Goal: Task Accomplishment & Management: Manage account settings

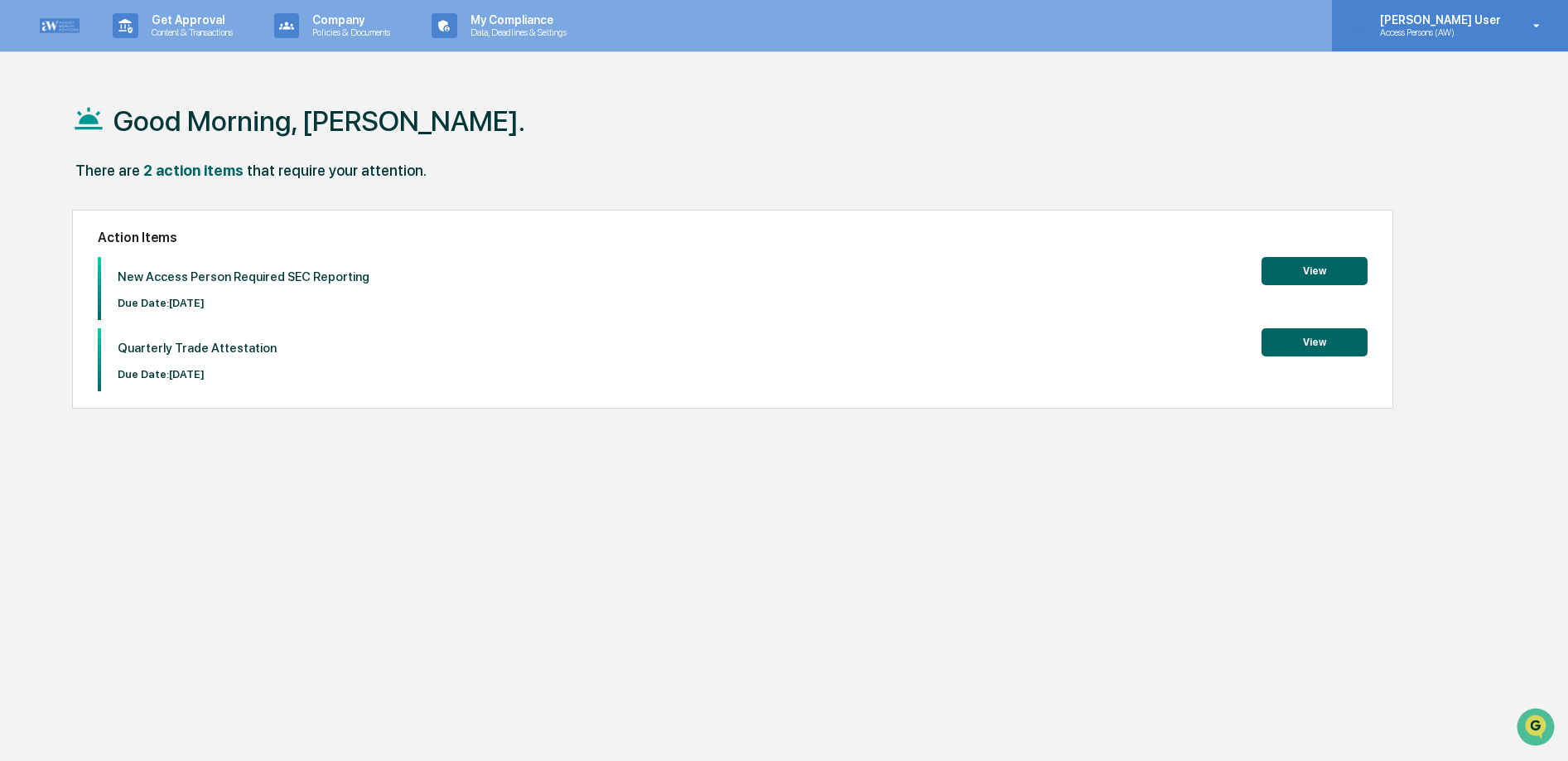
click at [1473, 31] on p "Access Persons (AW)" at bounding box center [1438, 32] width 142 height 12
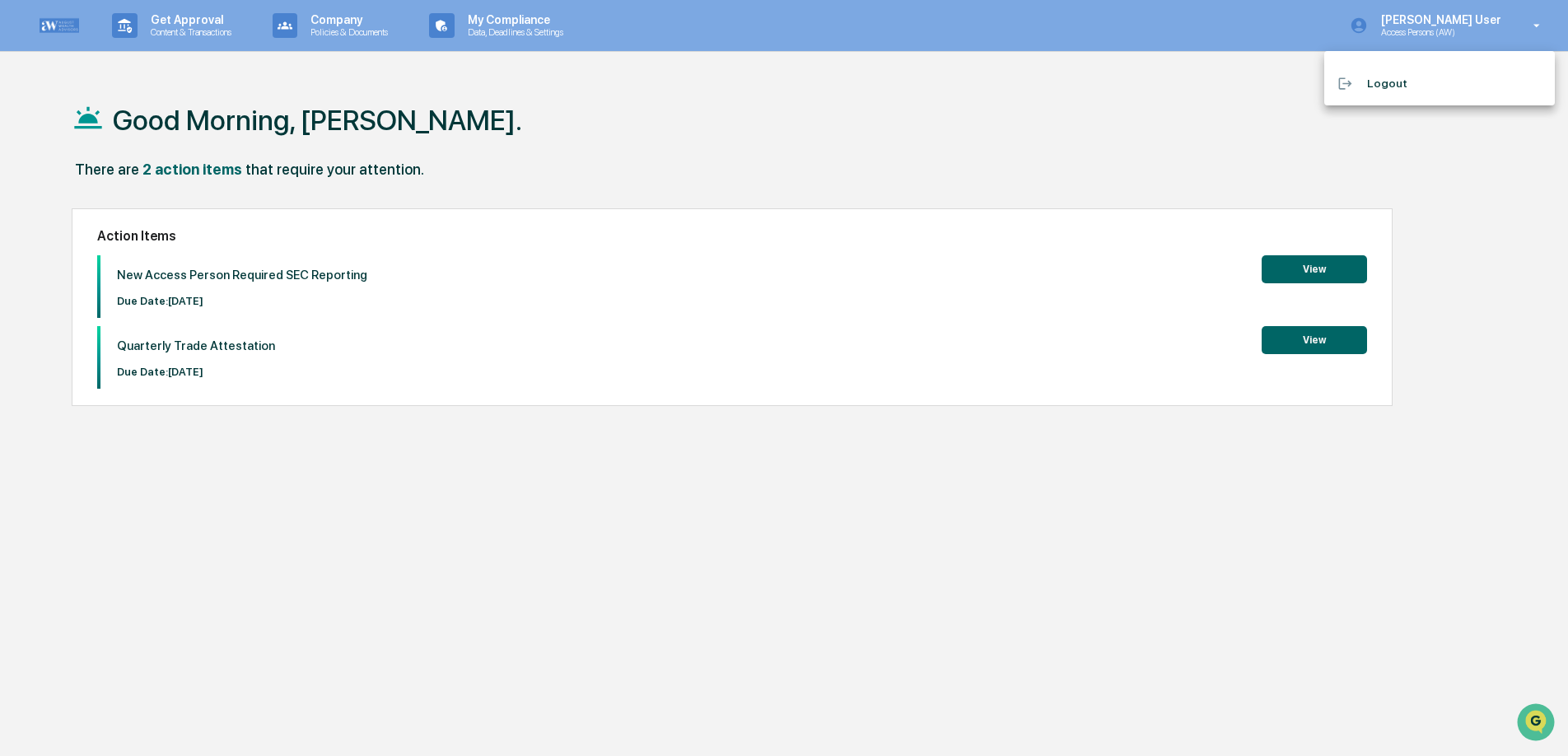
click at [507, 28] on div at bounding box center [784, 378] width 1568 height 756
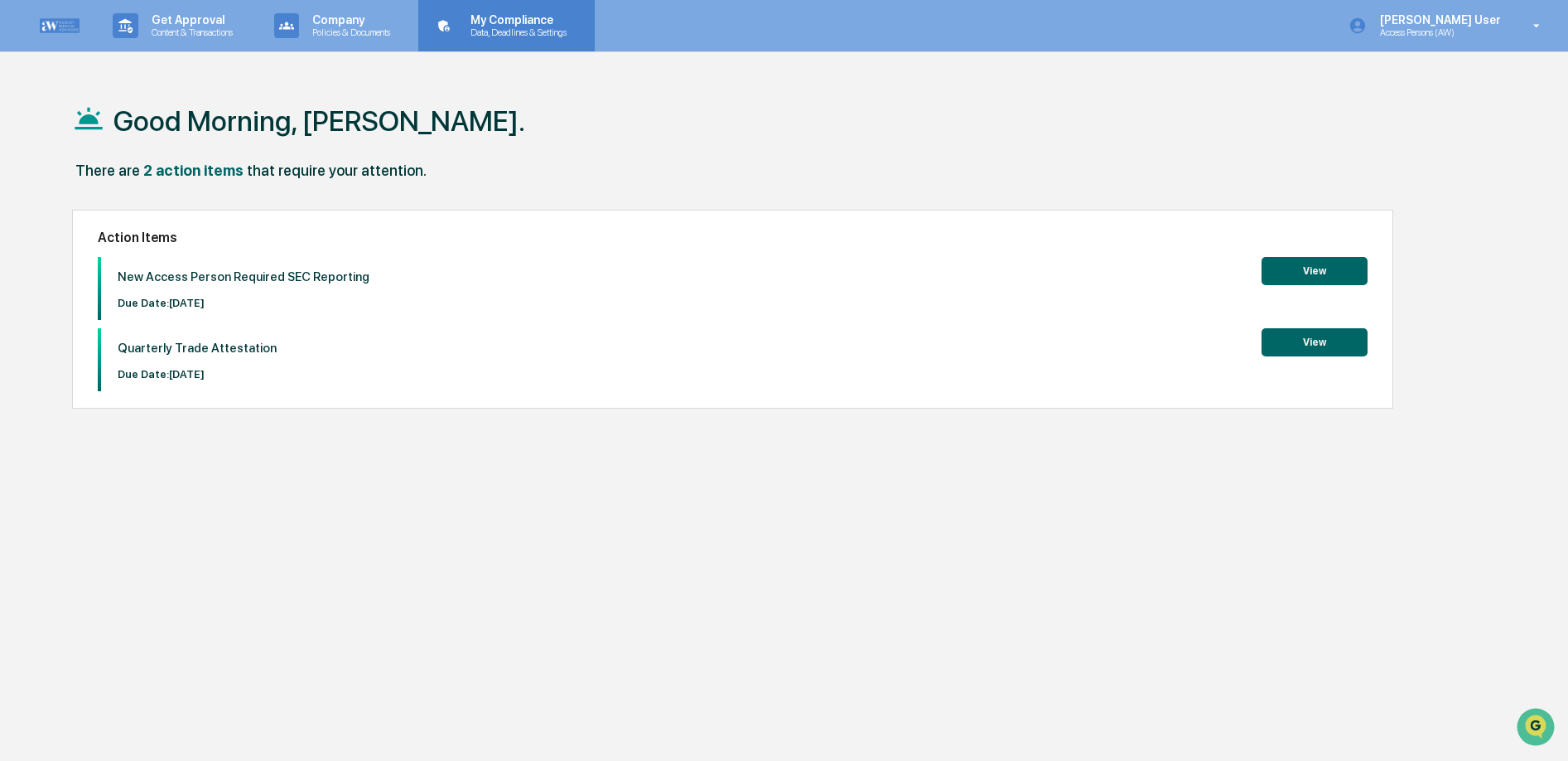
click at [543, 27] on p "Data, Deadlines & Settings" at bounding box center [516, 32] width 118 height 12
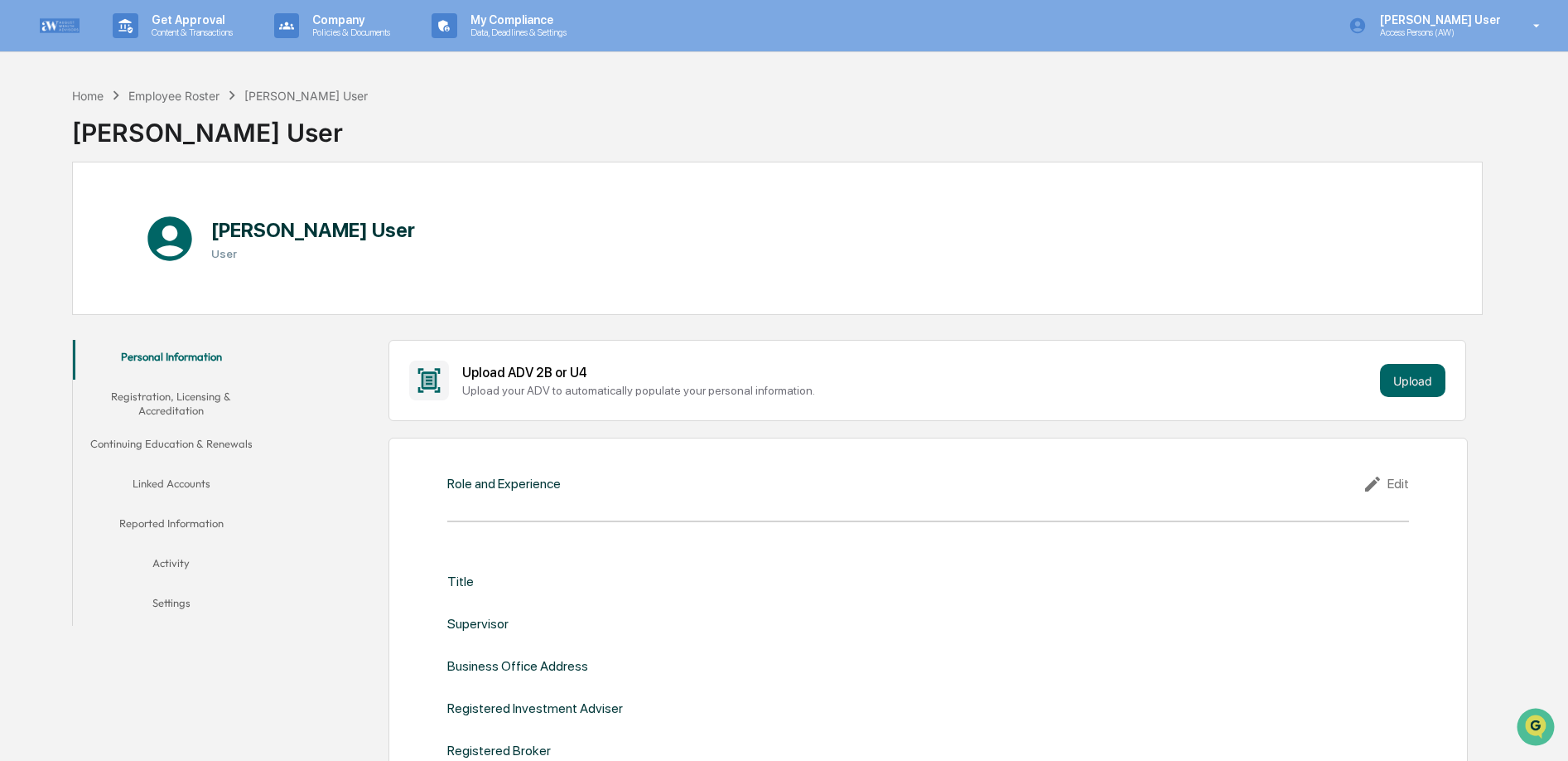
click at [186, 480] on button "Linked Accounts" at bounding box center [171, 486] width 197 height 40
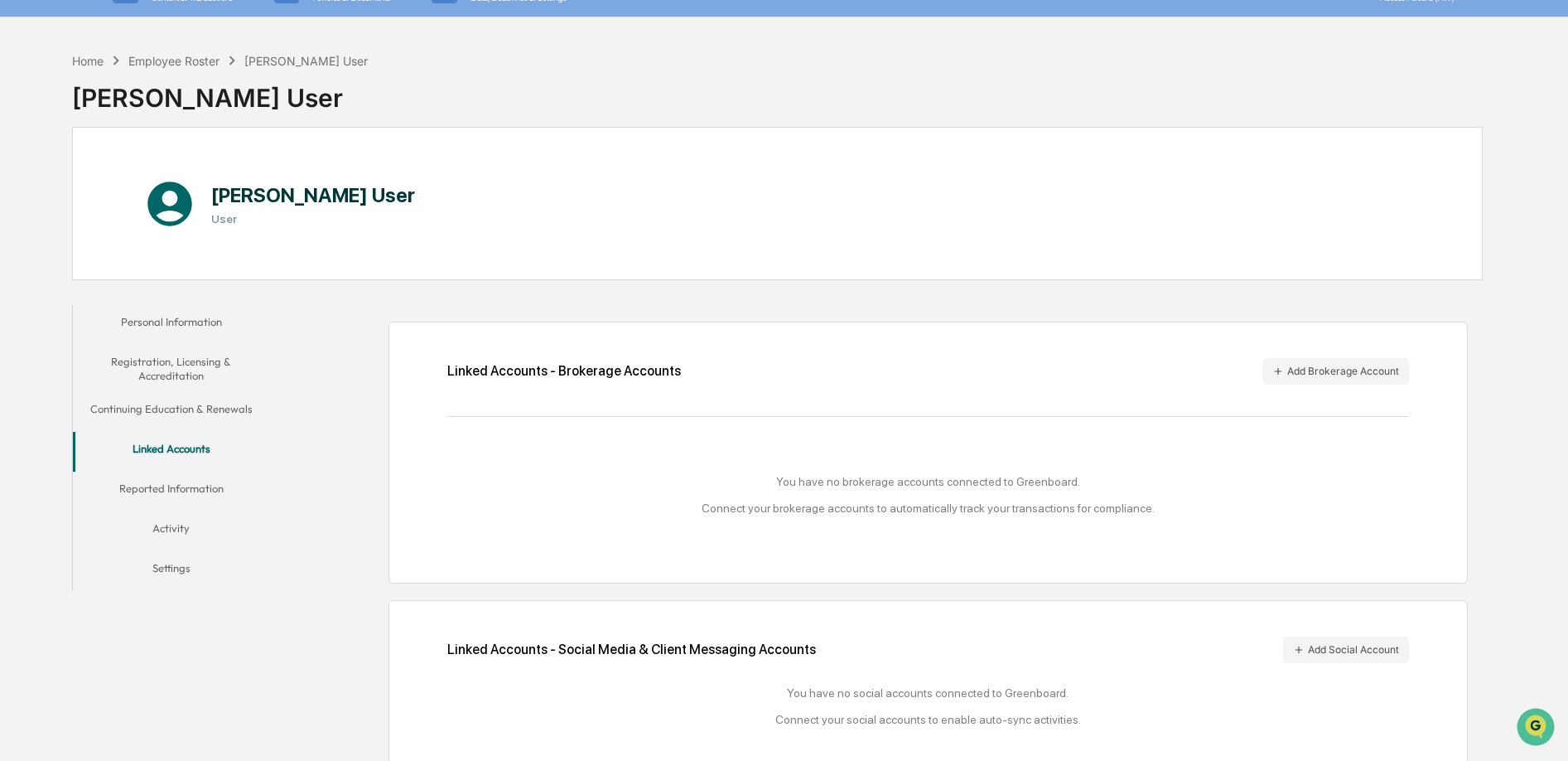
scroll to position [79, 0]
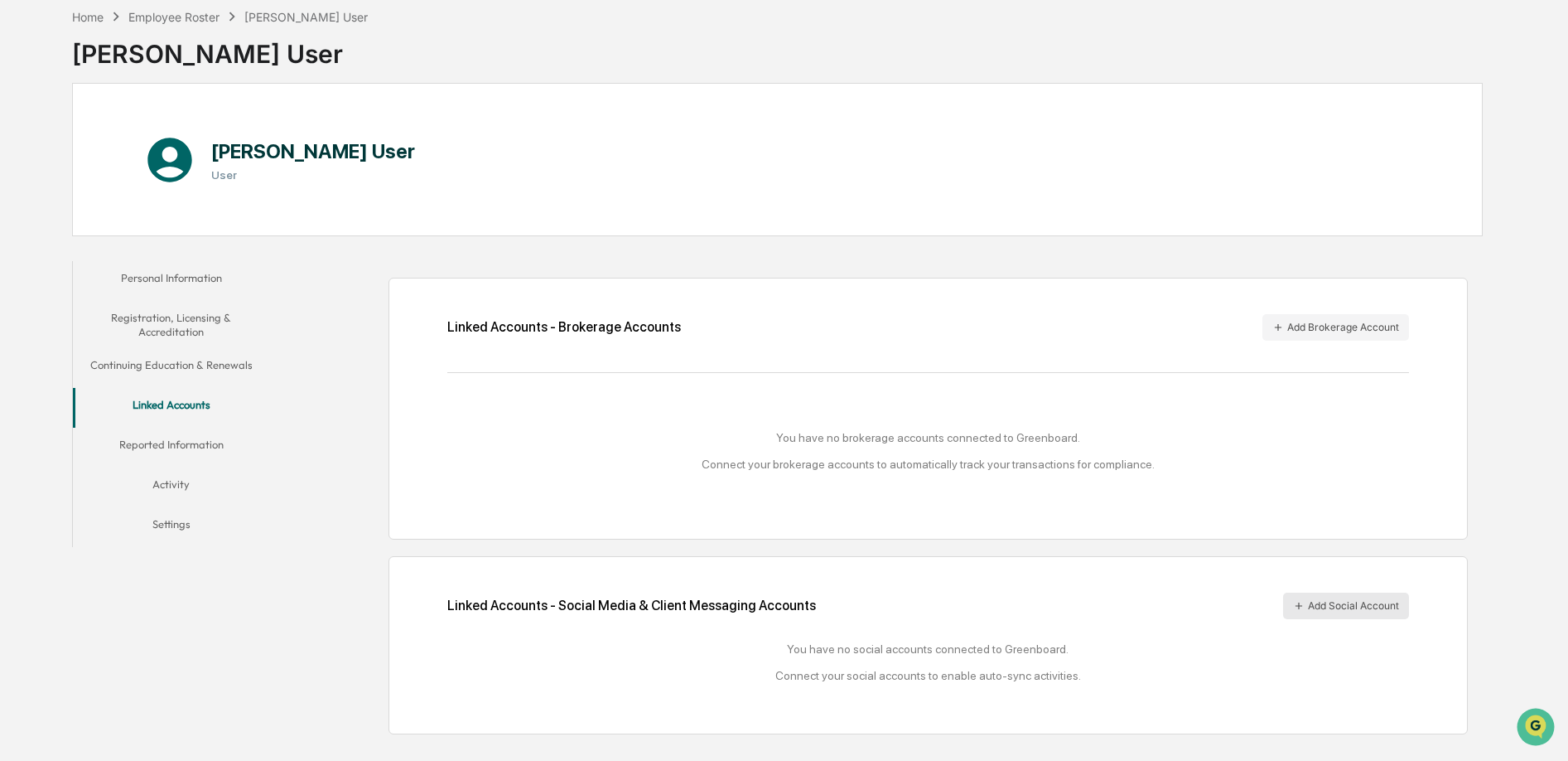
click at [1345, 612] on button "Add Social Account" at bounding box center [1346, 606] width 126 height 27
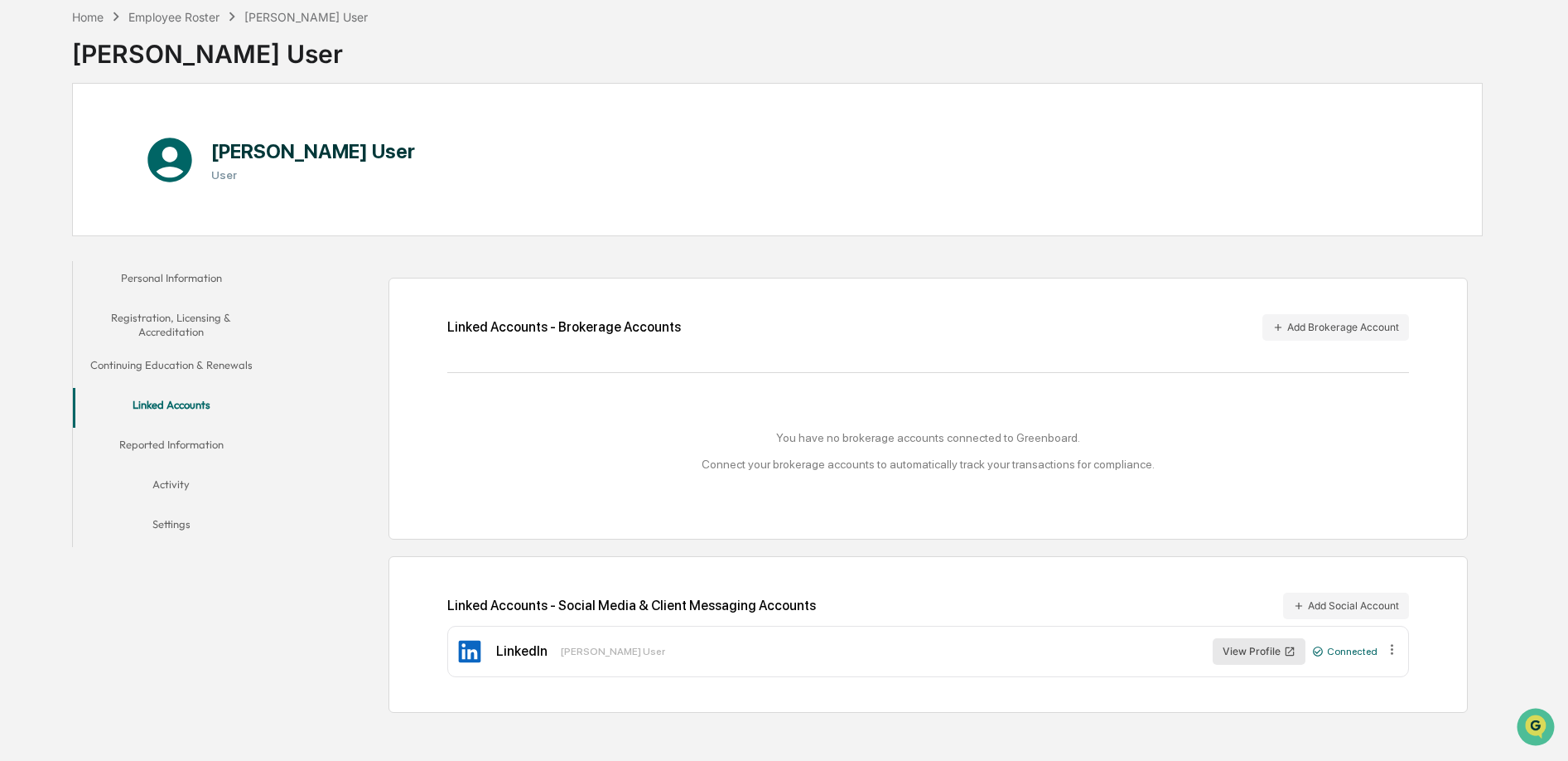
click at [1235, 653] on button "View Profile" at bounding box center [1258, 651] width 93 height 27
click at [208, 366] on button "Continuing Education & Renewals" at bounding box center [171, 368] width 197 height 40
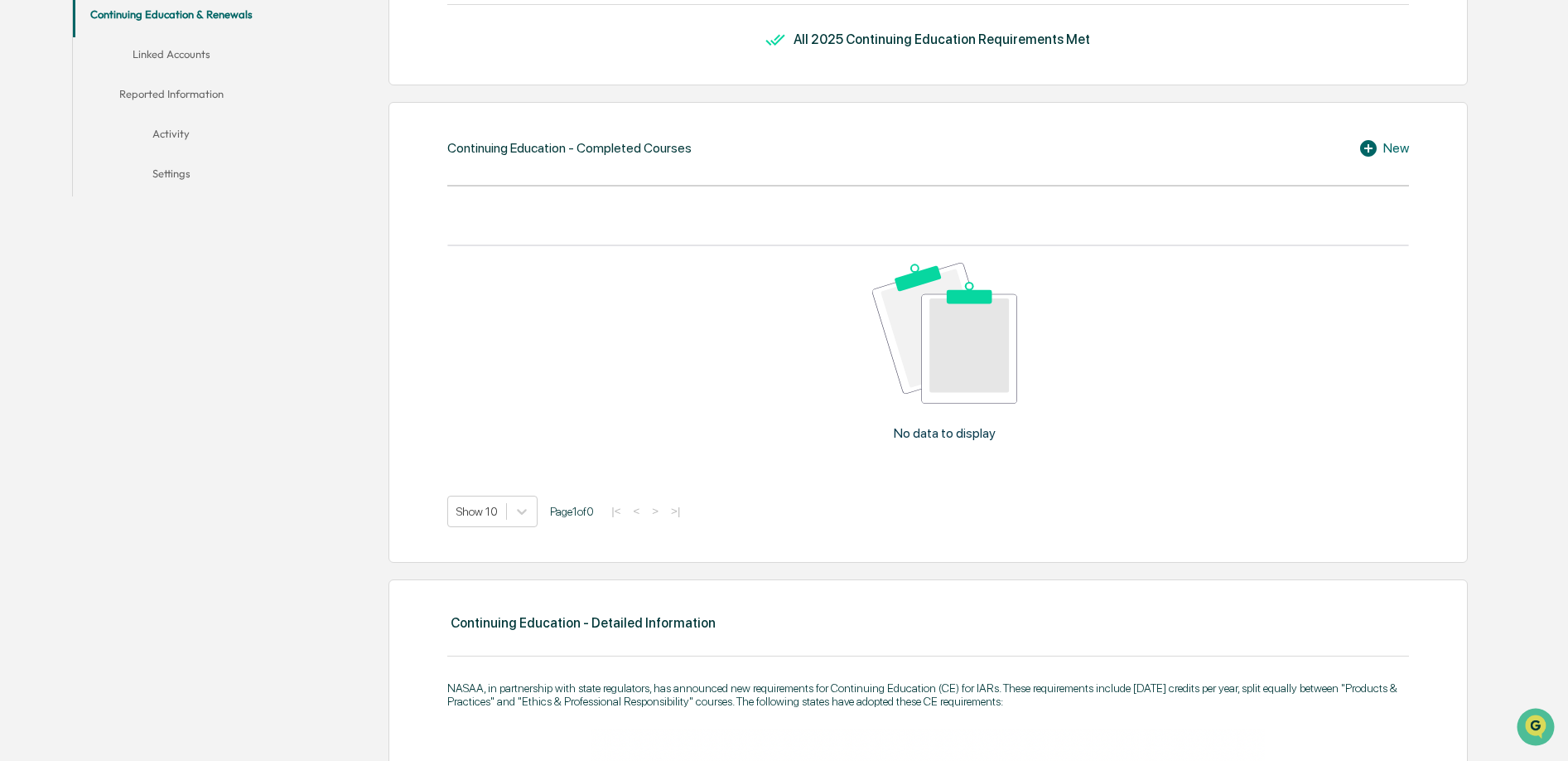
scroll to position [451, 0]
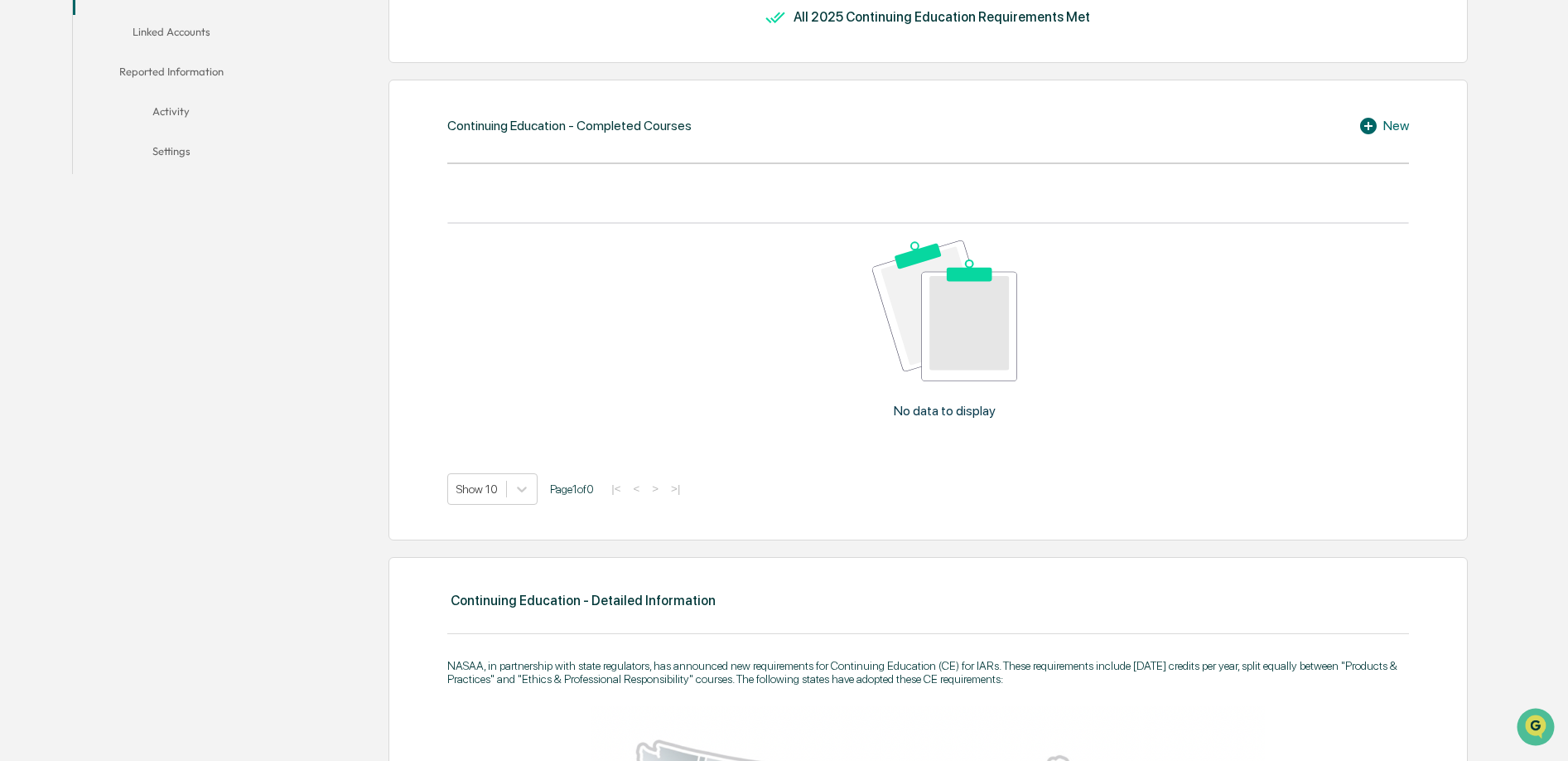
click at [1373, 121] on icon at bounding box center [1369, 126] width 17 height 17
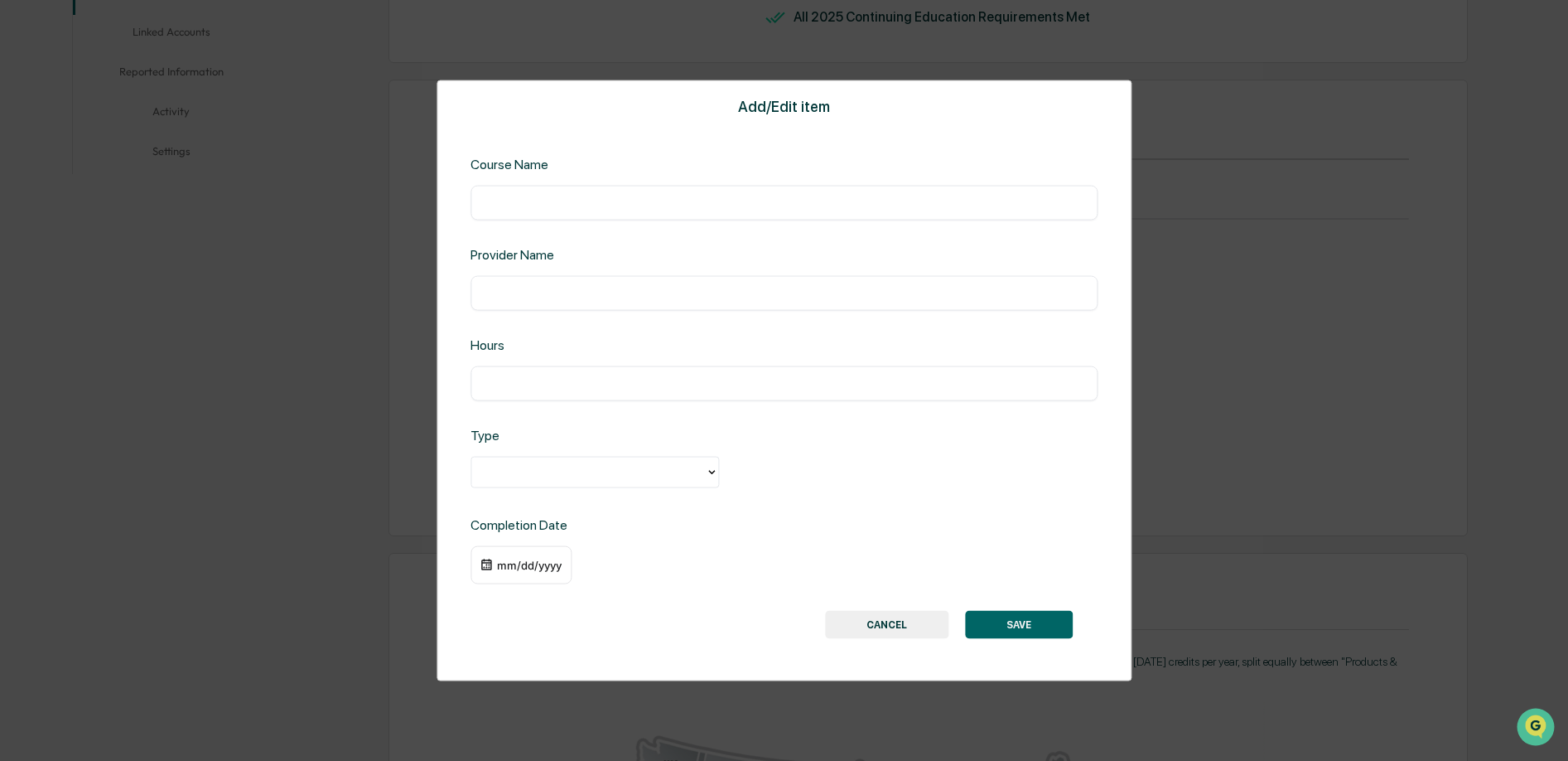
click at [600, 212] on div "​" at bounding box center [784, 203] width 627 height 35
click at [600, 207] on input "text" at bounding box center [784, 203] width 603 height 17
click at [598, 289] on input "text" at bounding box center [784, 293] width 603 height 17
click at [613, 480] on div at bounding box center [588, 472] width 233 height 26
click at [340, 408] on div "Add/Edit item Course Name ​ Provider Name ​ Hours ​ Type Ethics & Professional …" at bounding box center [784, 380] width 1568 height 761
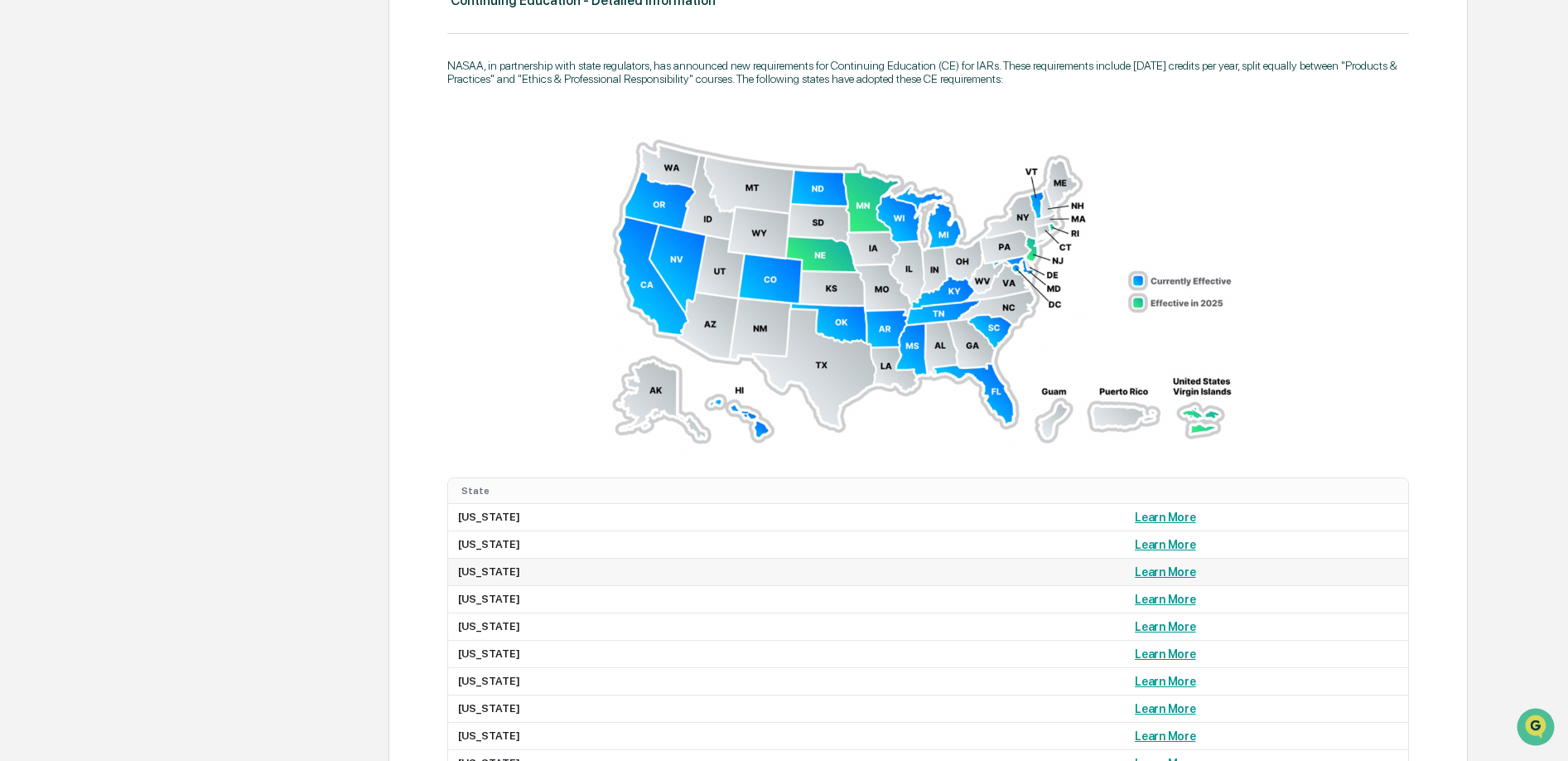
scroll to position [1002, 0]
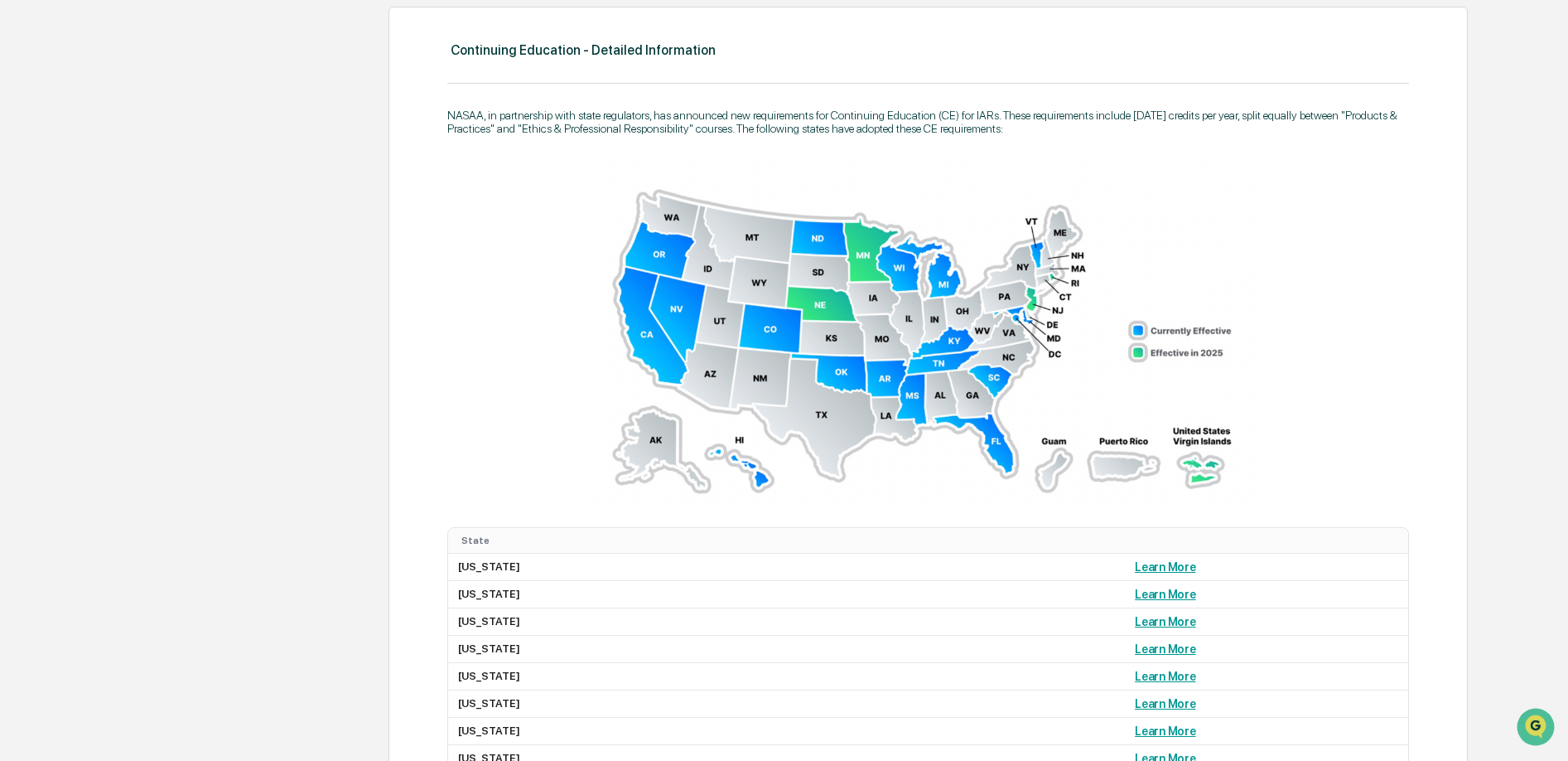
click at [1017, 267] on img at bounding box center [928, 336] width 672 height 360
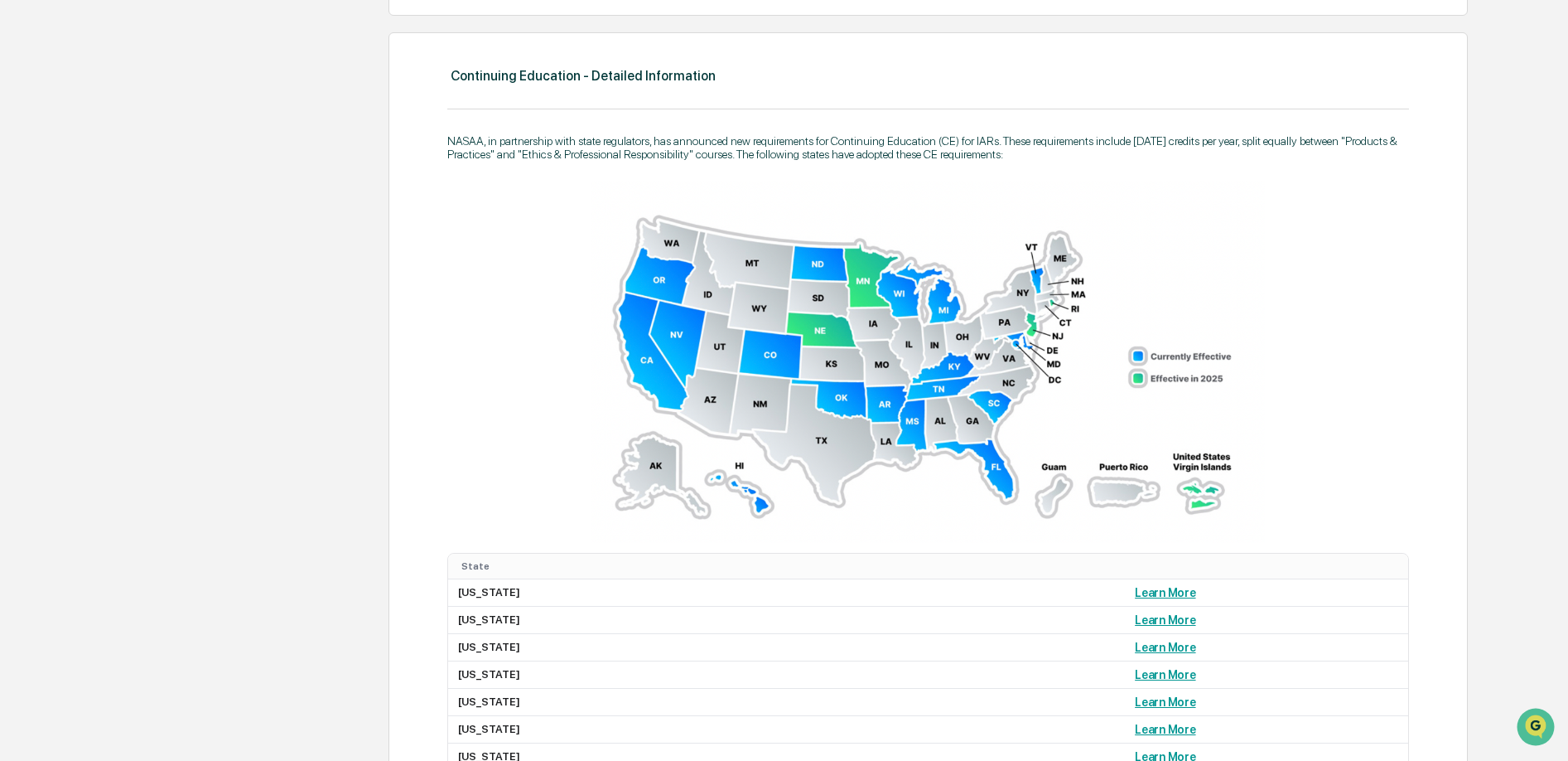
scroll to position [1335, 0]
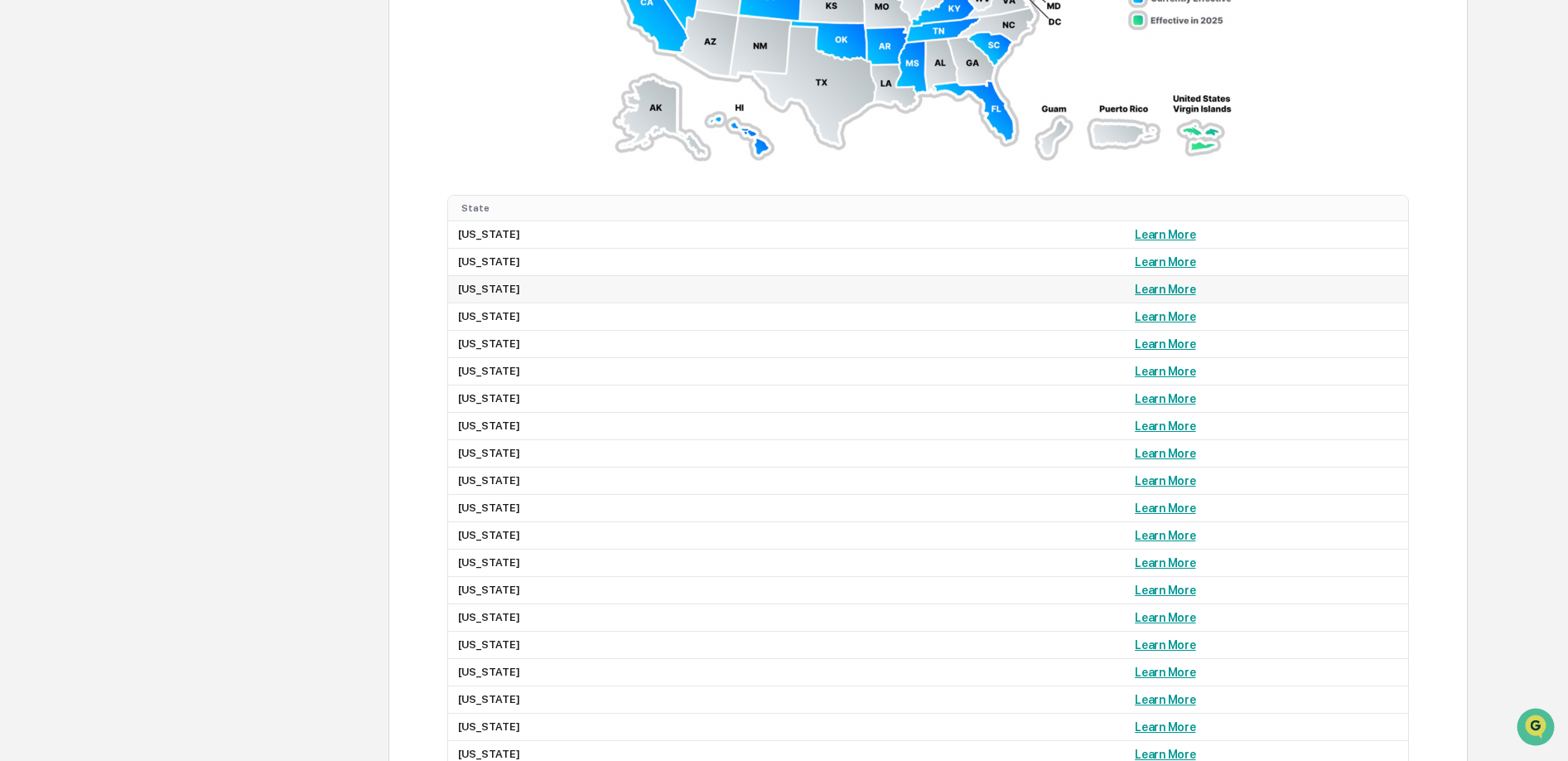
click at [1134, 290] on link "Learn More" at bounding box center [1165, 290] width 61 height 13
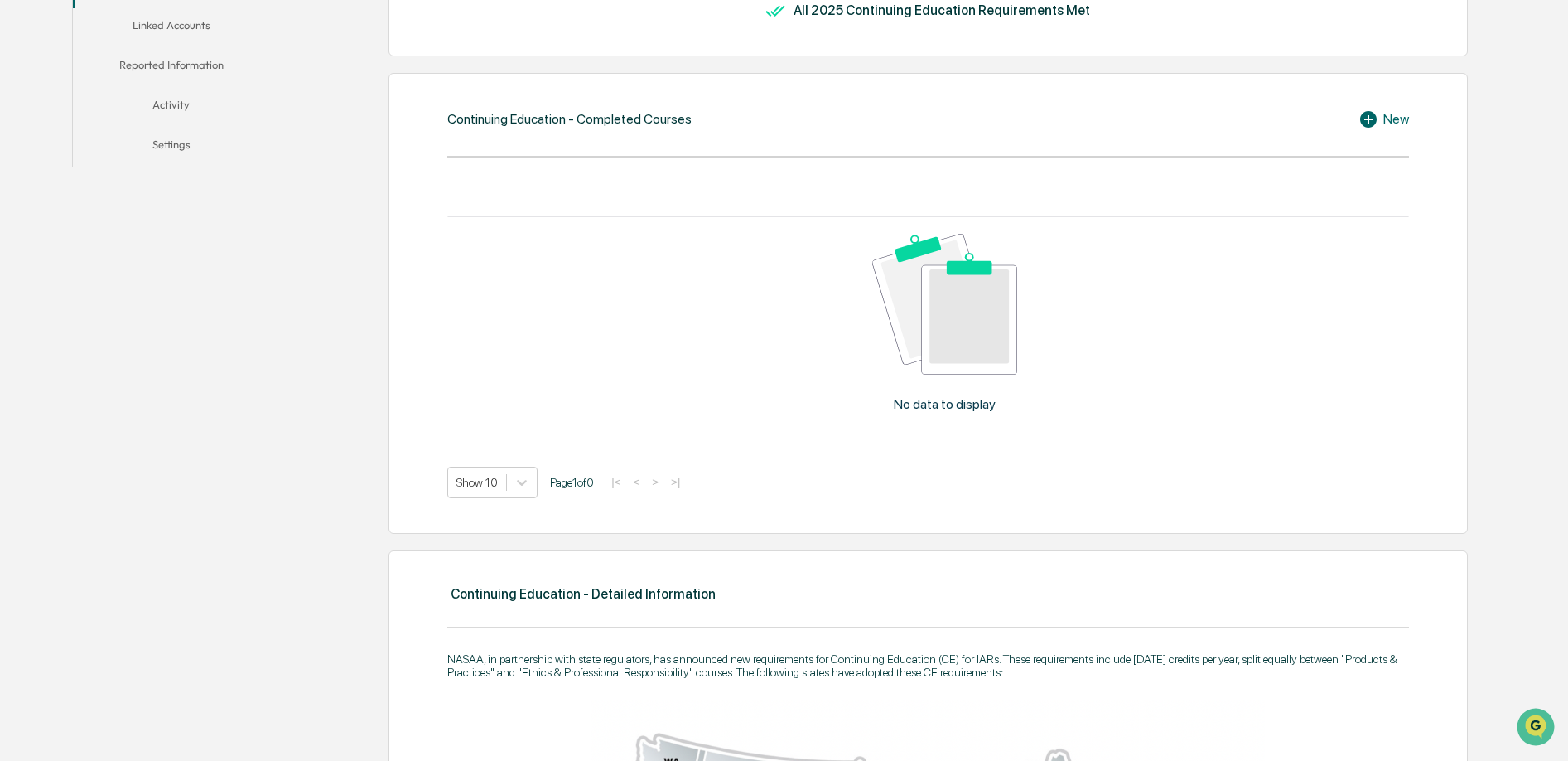
scroll to position [401, 0]
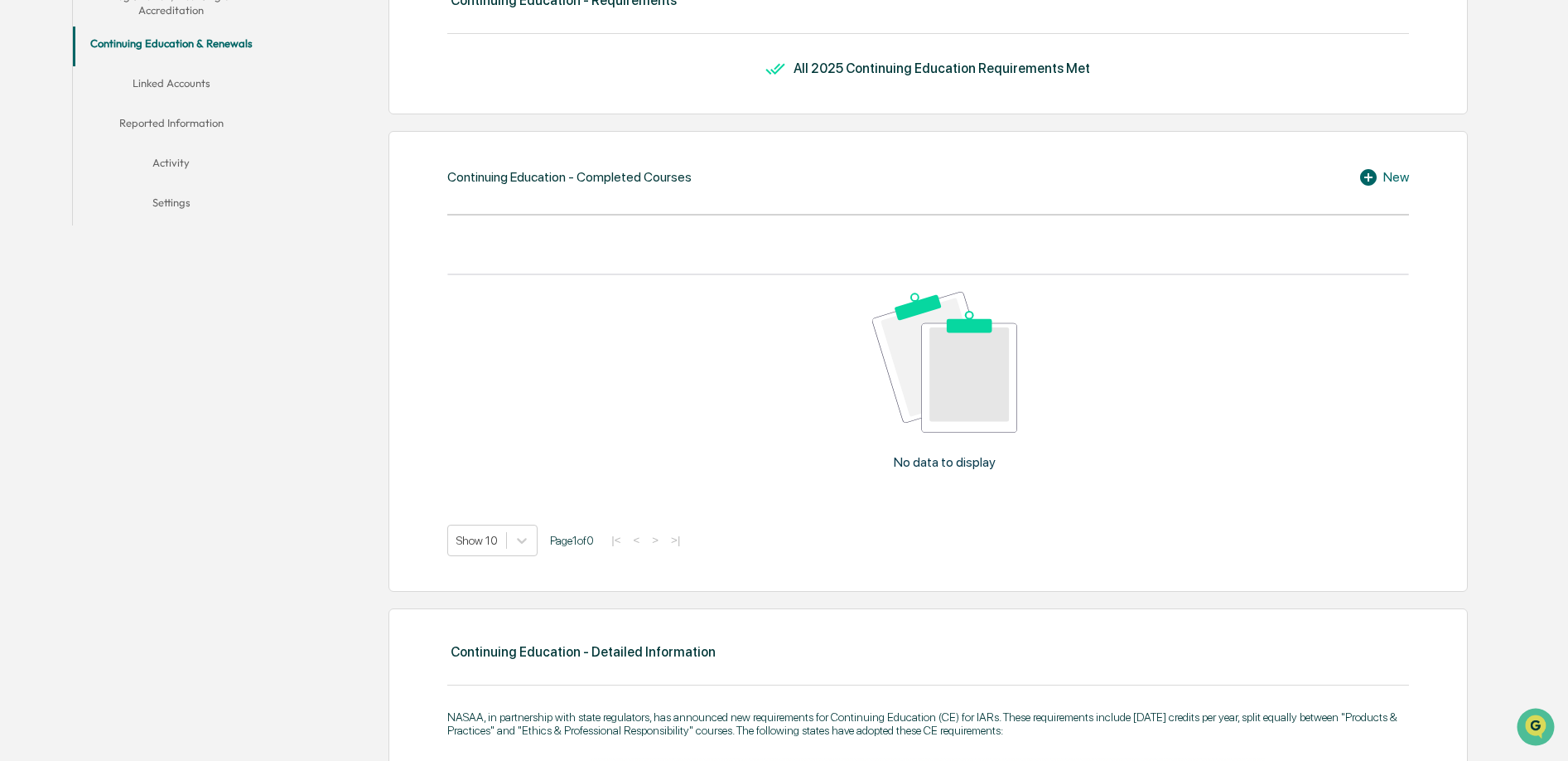
click at [1368, 176] on icon at bounding box center [1371, 177] width 25 height 20
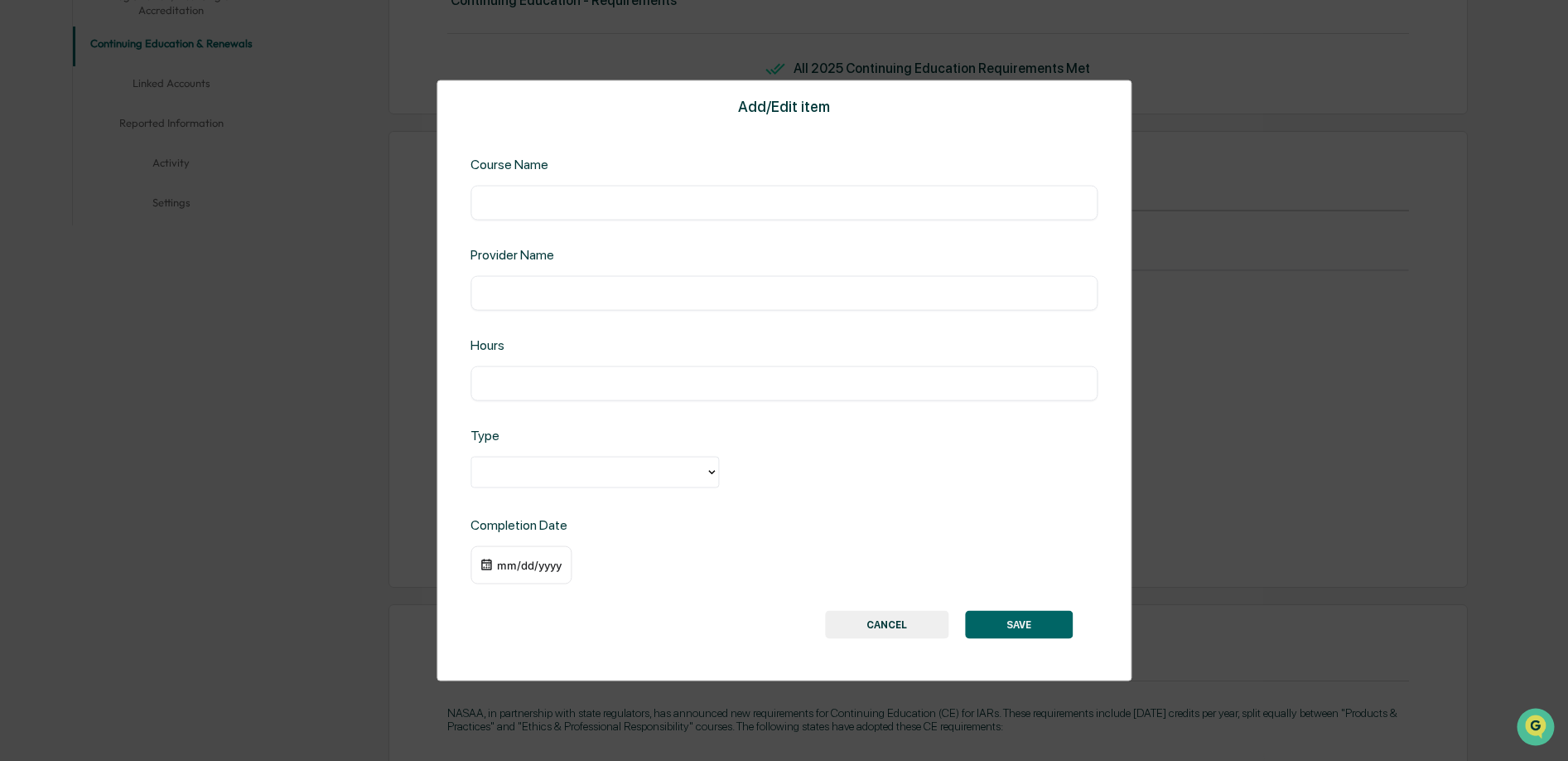
click at [616, 393] on div "​" at bounding box center [784, 384] width 627 height 35
click at [631, 300] on input "text" at bounding box center [784, 293] width 603 height 17
click at [633, 205] on input "text" at bounding box center [784, 203] width 603 height 17
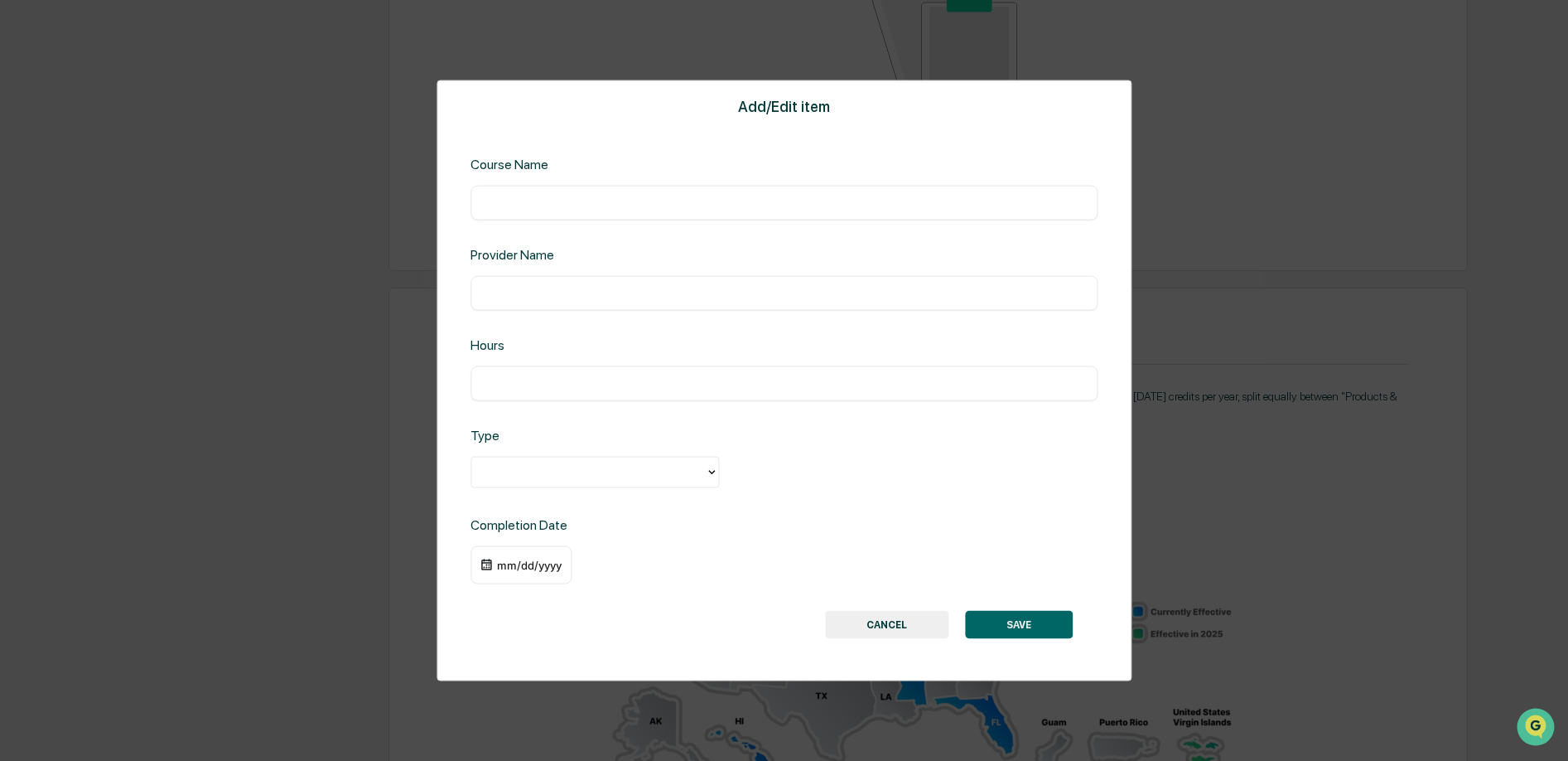
click at [890, 625] on button "CANCEL" at bounding box center [886, 624] width 123 height 28
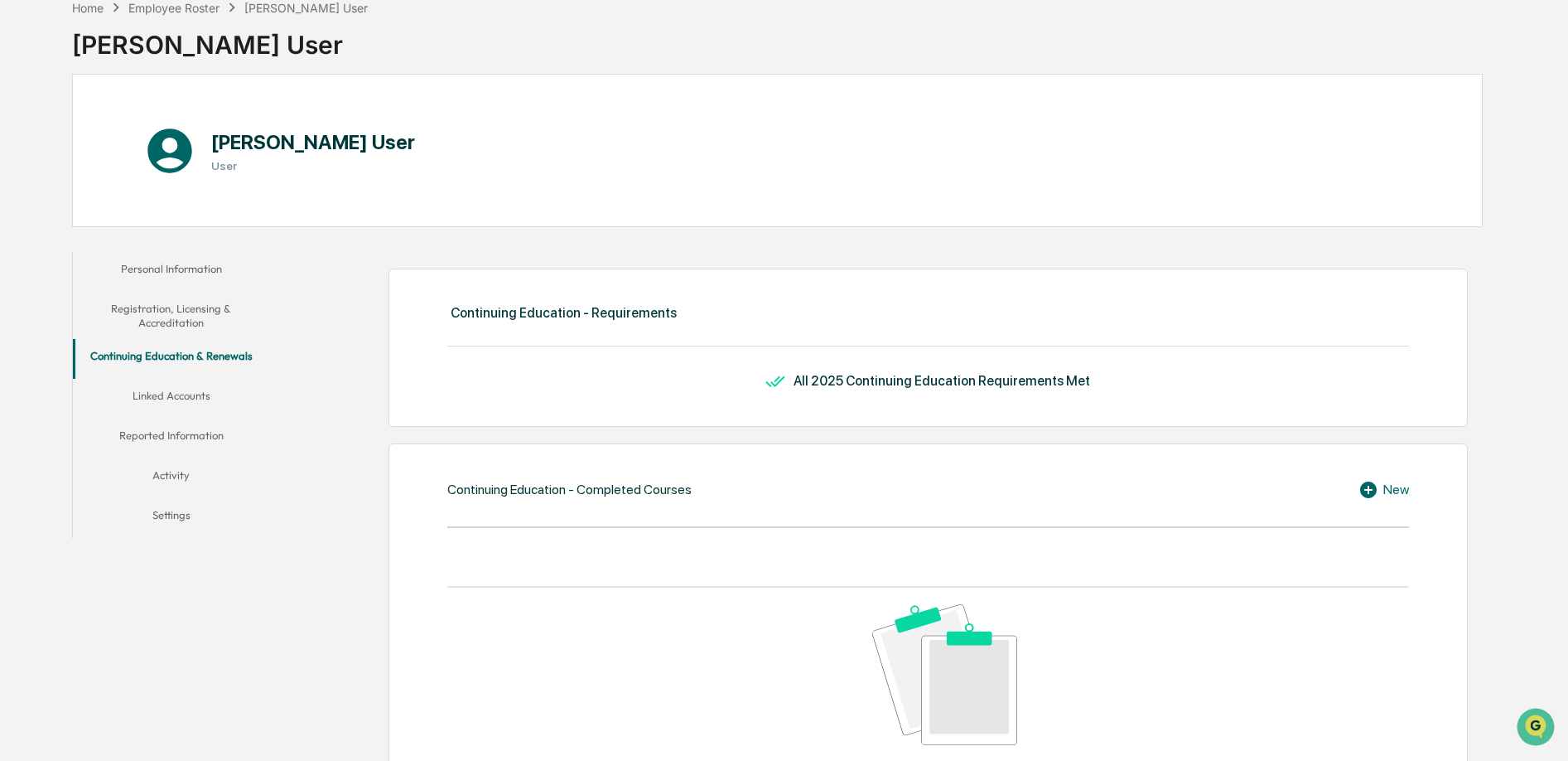
scroll to position [0, 0]
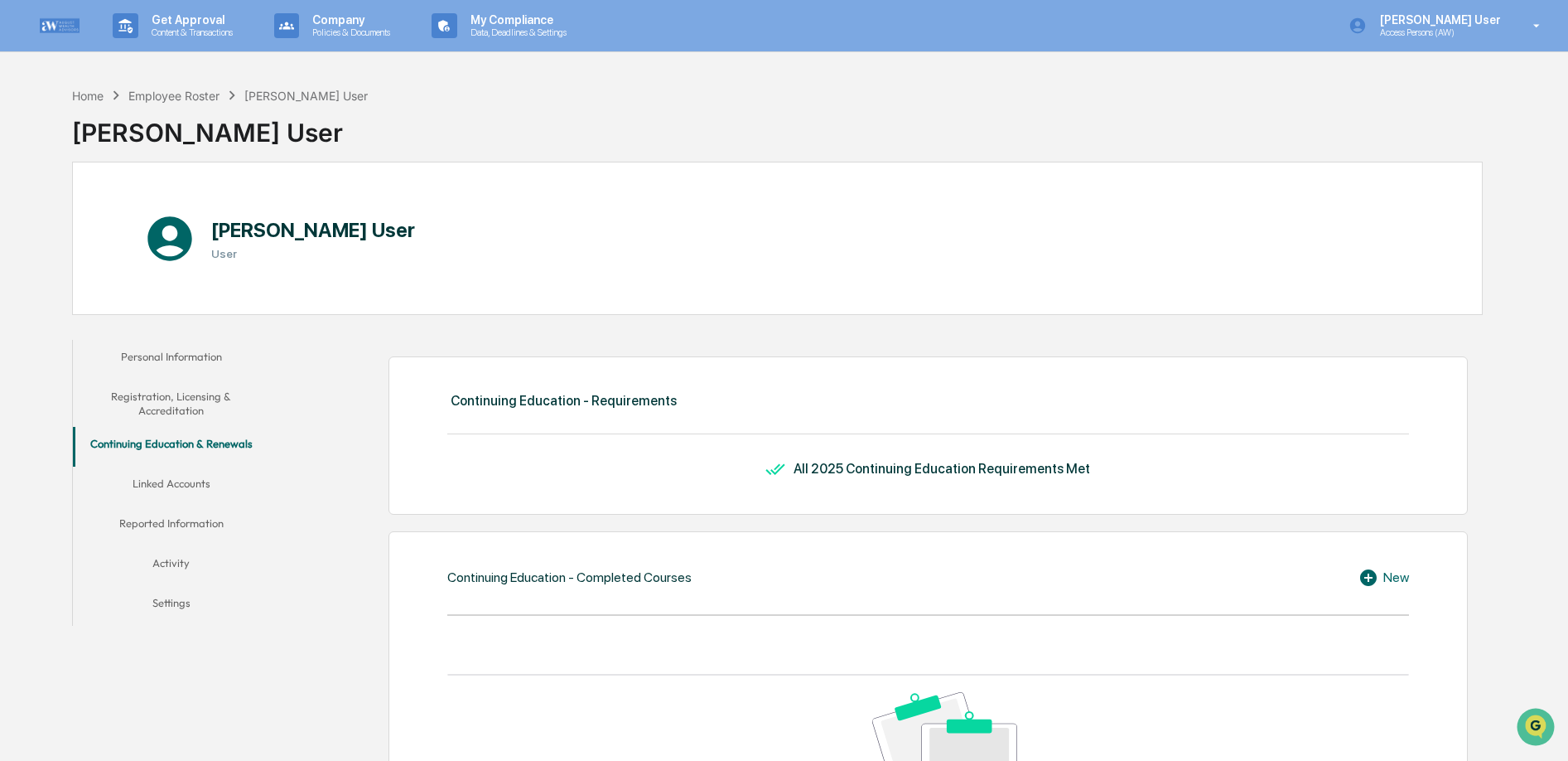
click at [197, 408] on button "Registration, Licensing & Accreditation" at bounding box center [171, 403] width 197 height 47
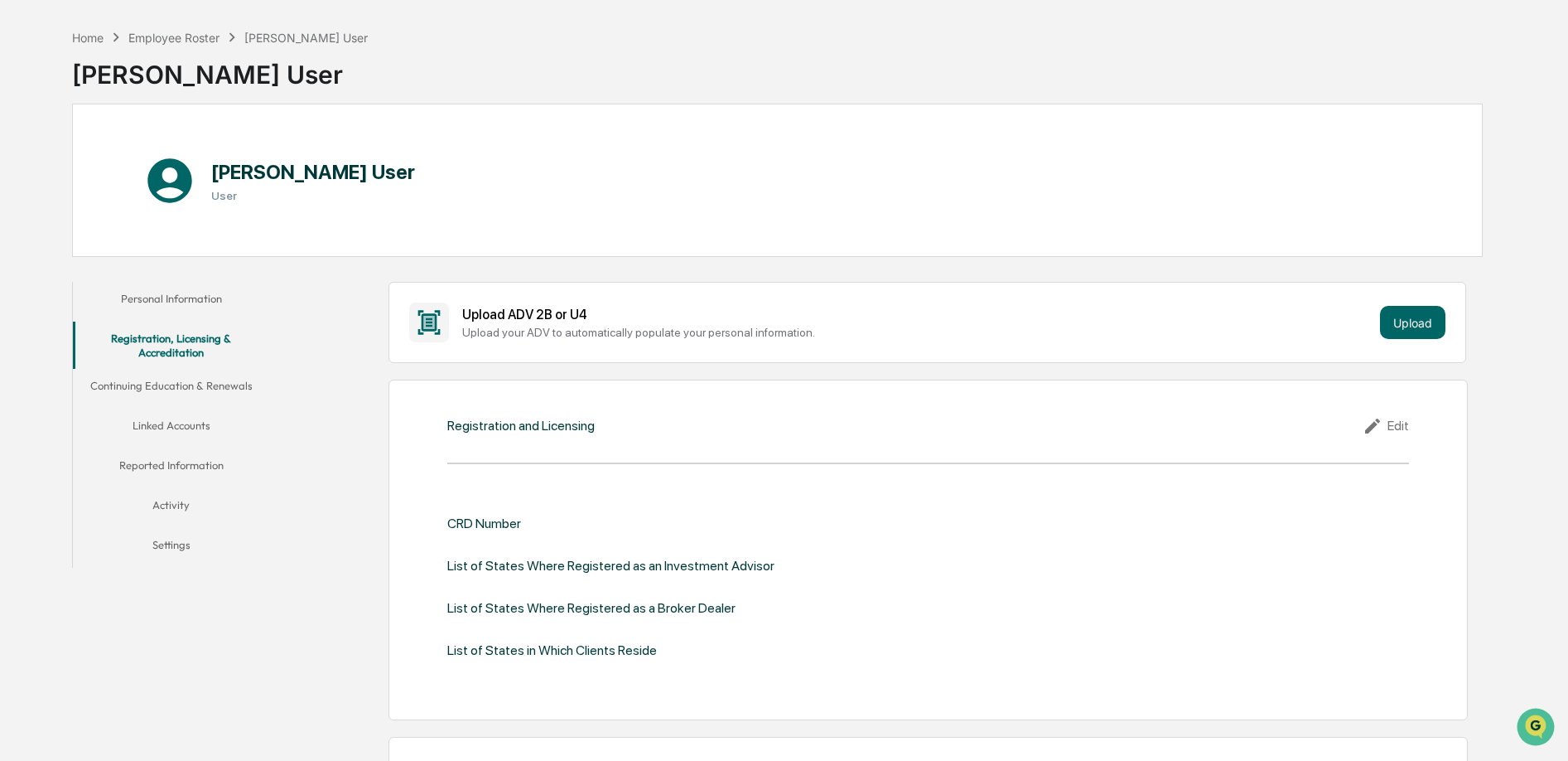
scroll to position [61, 0]
click at [1427, 321] on button "Upload" at bounding box center [1412, 320] width 65 height 33
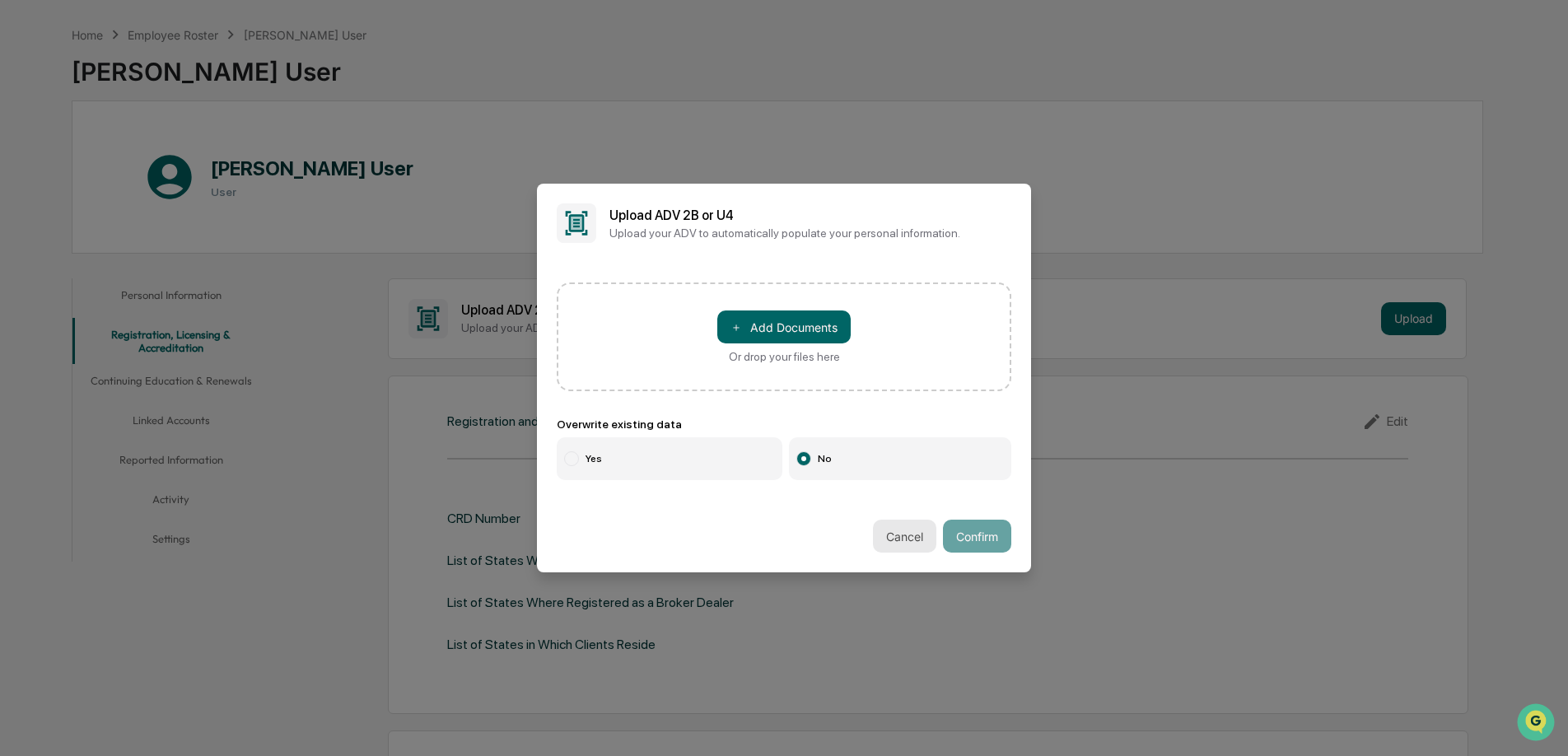
click at [896, 540] on button "Cancel" at bounding box center [904, 536] width 63 height 33
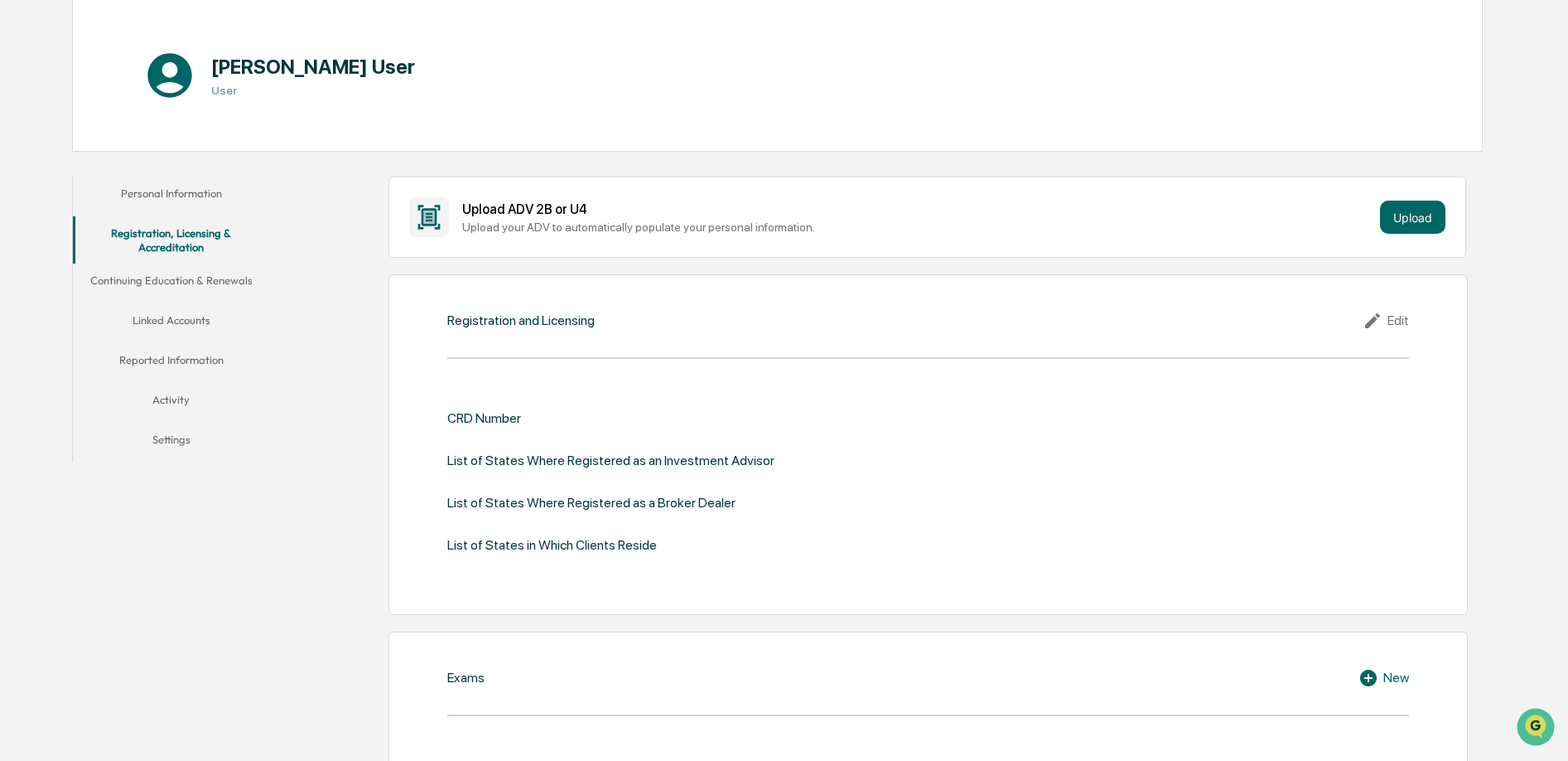
scroll to position [153, 0]
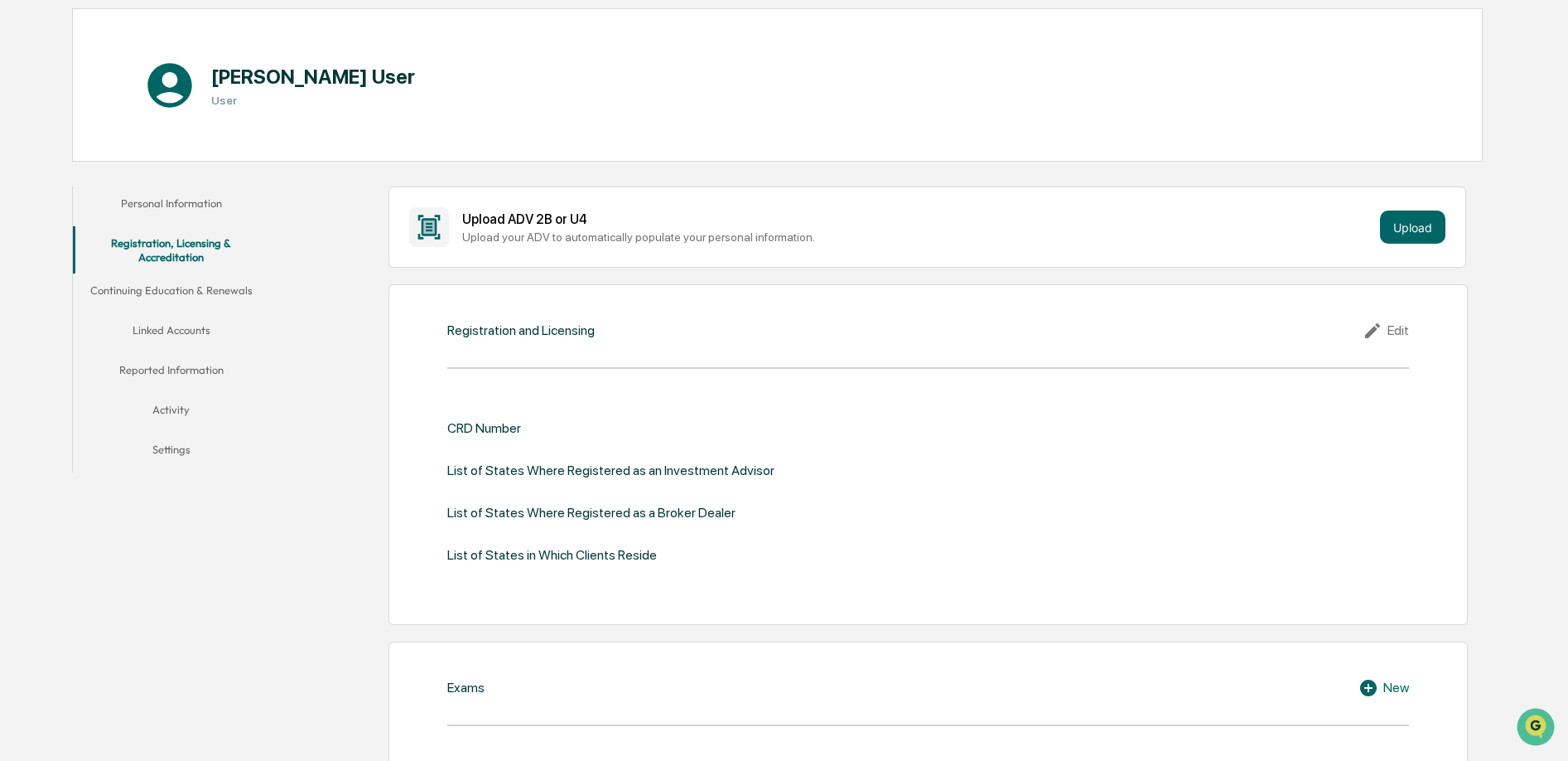
click at [1404, 334] on div "Edit" at bounding box center [1385, 331] width 46 height 20
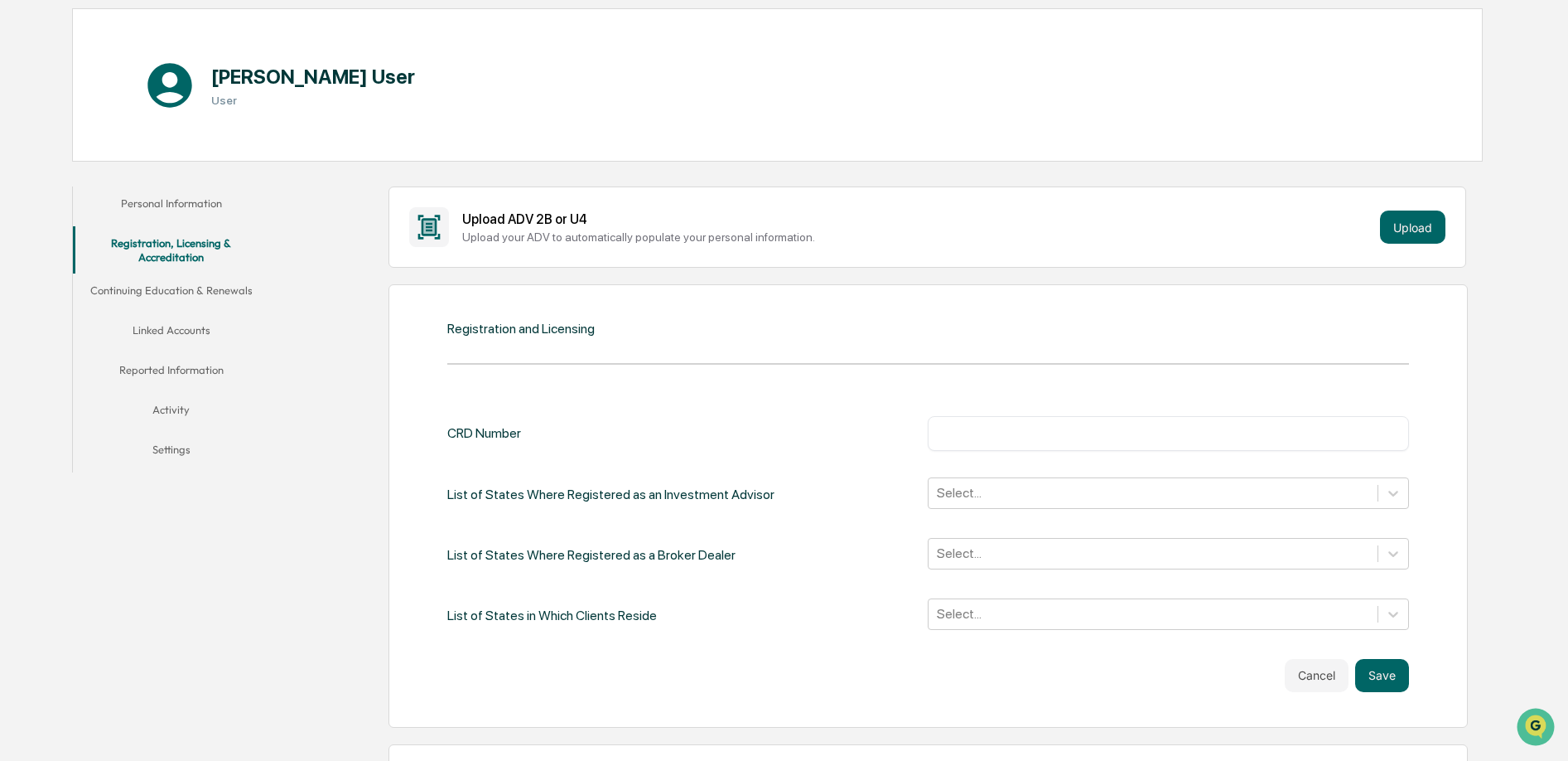
click at [1058, 434] on input "text" at bounding box center [1168, 434] width 456 height 17
type input "*******"
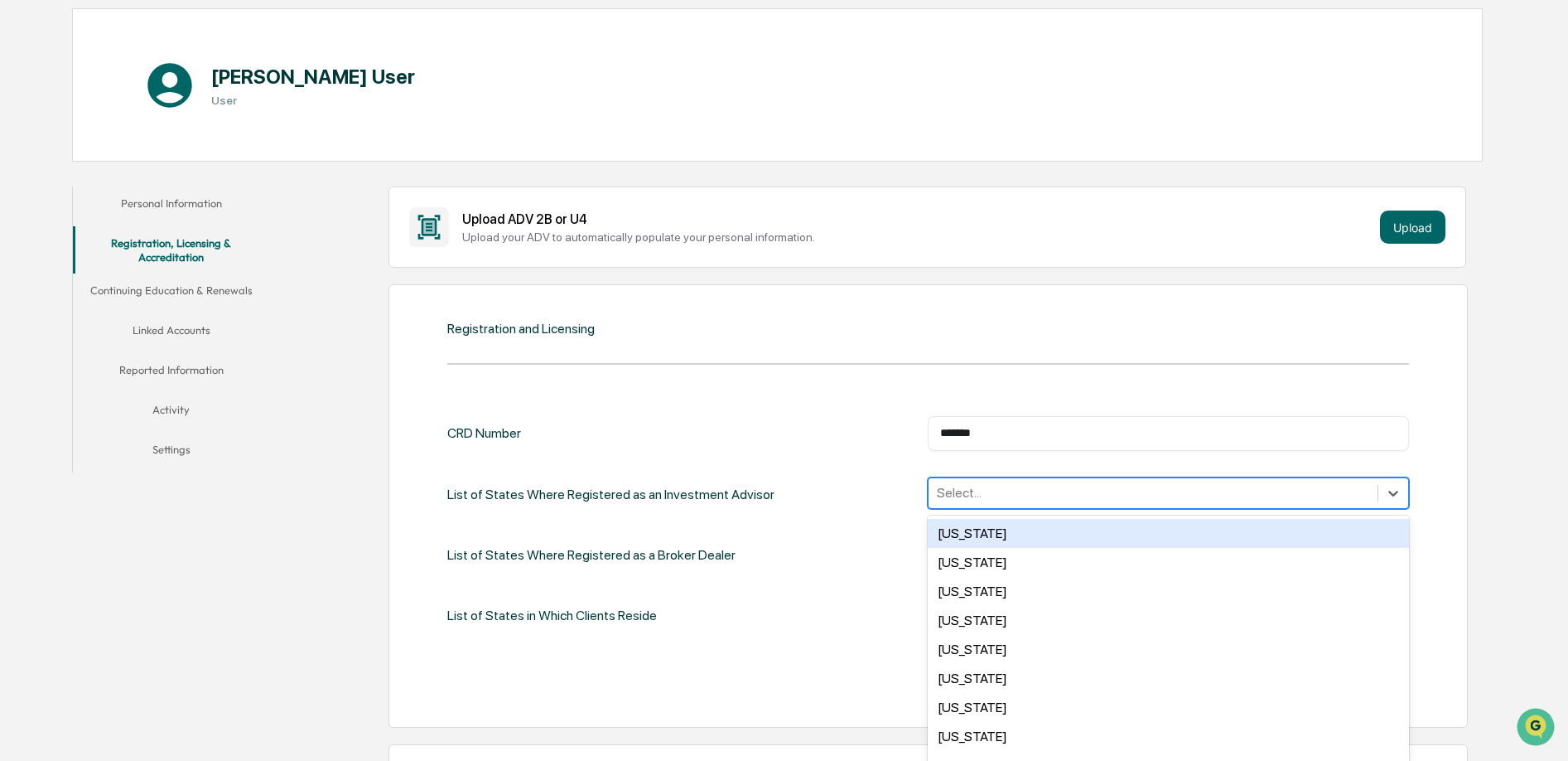
scroll to position [163, 0]
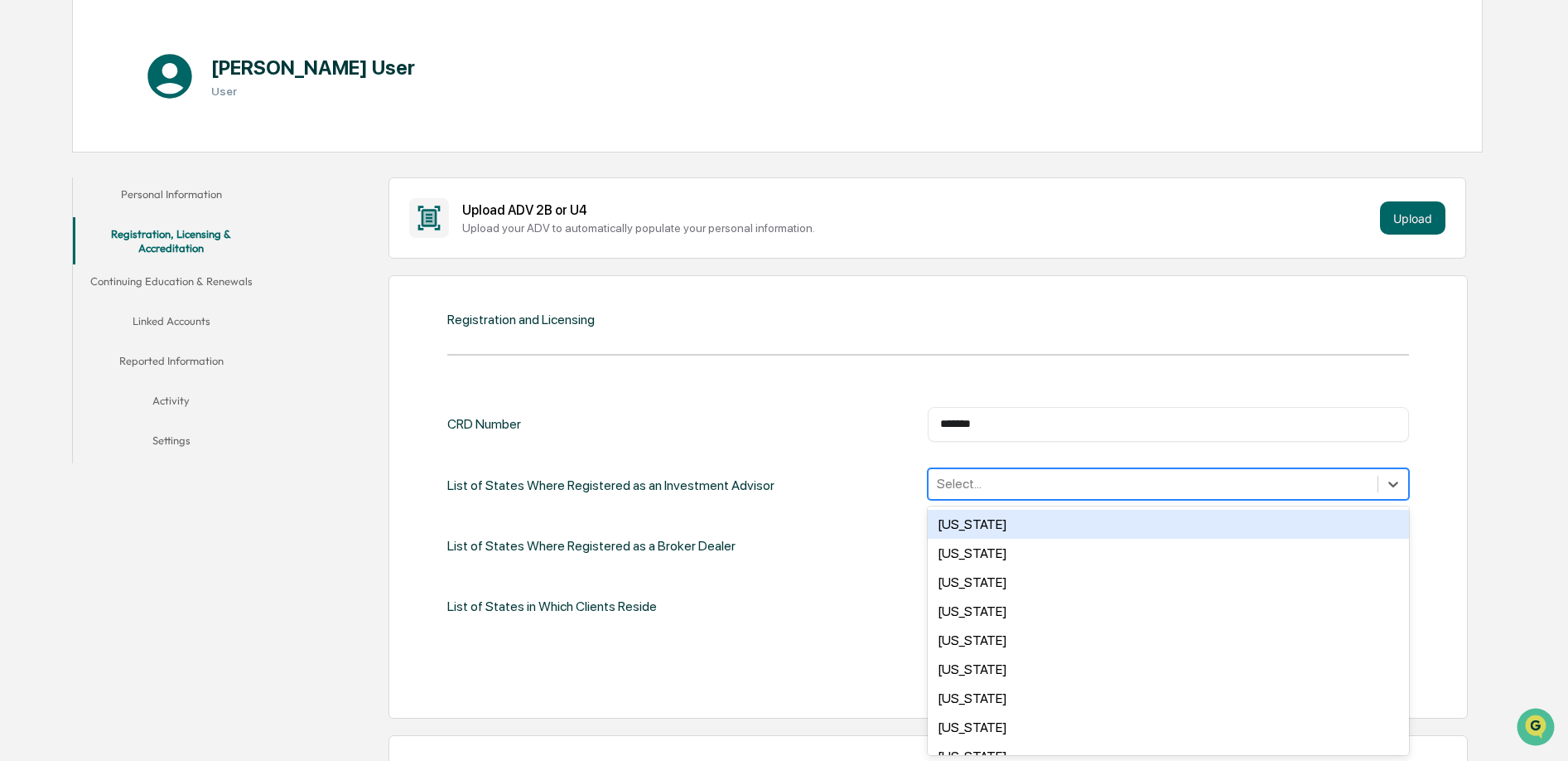
click at [1100, 500] on div "[US_STATE], 1 of 50. 50 results available. Use Up and Down to choose options, p…" at bounding box center [1168, 484] width 480 height 31
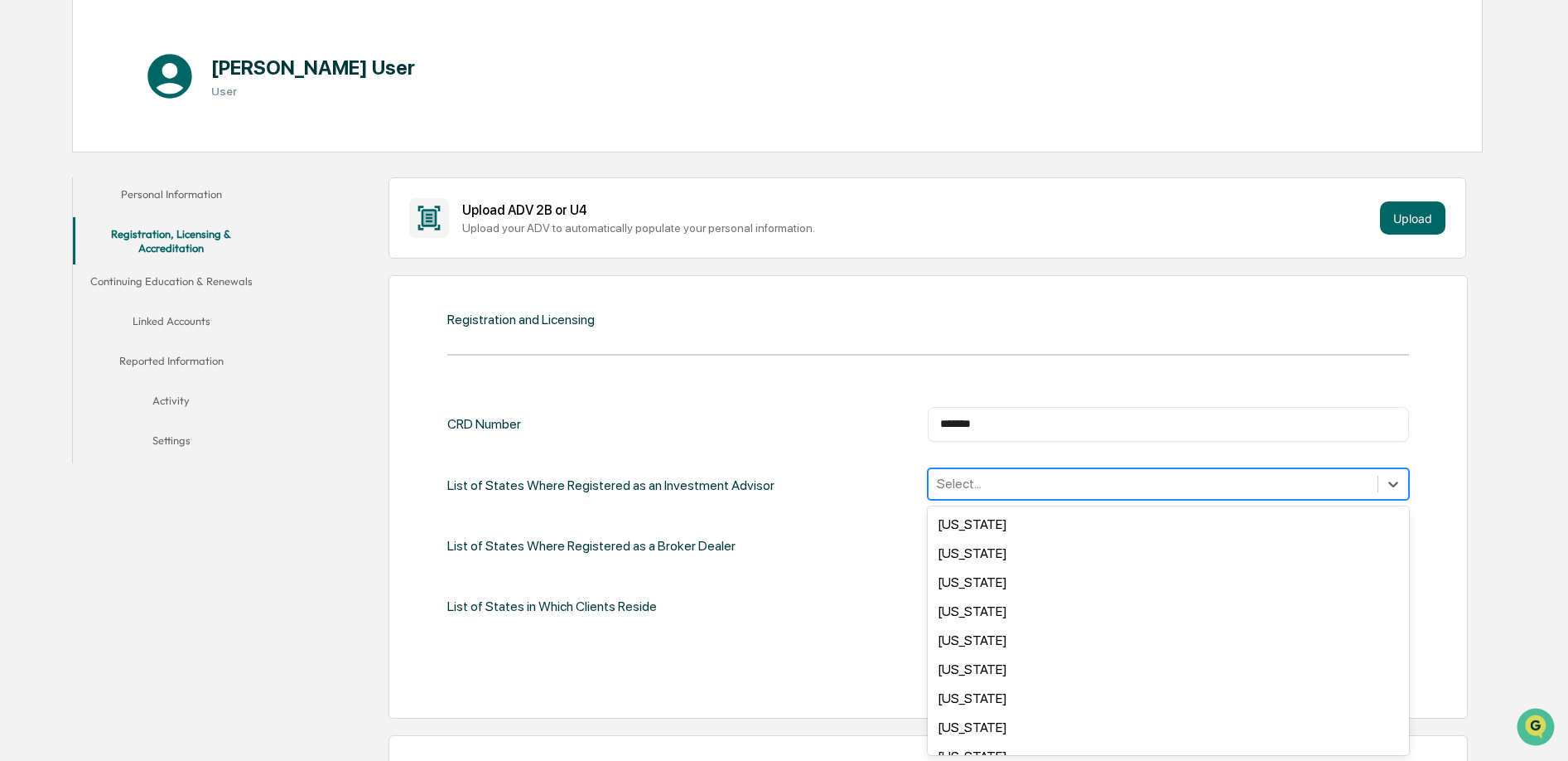
scroll to position [715, 0]
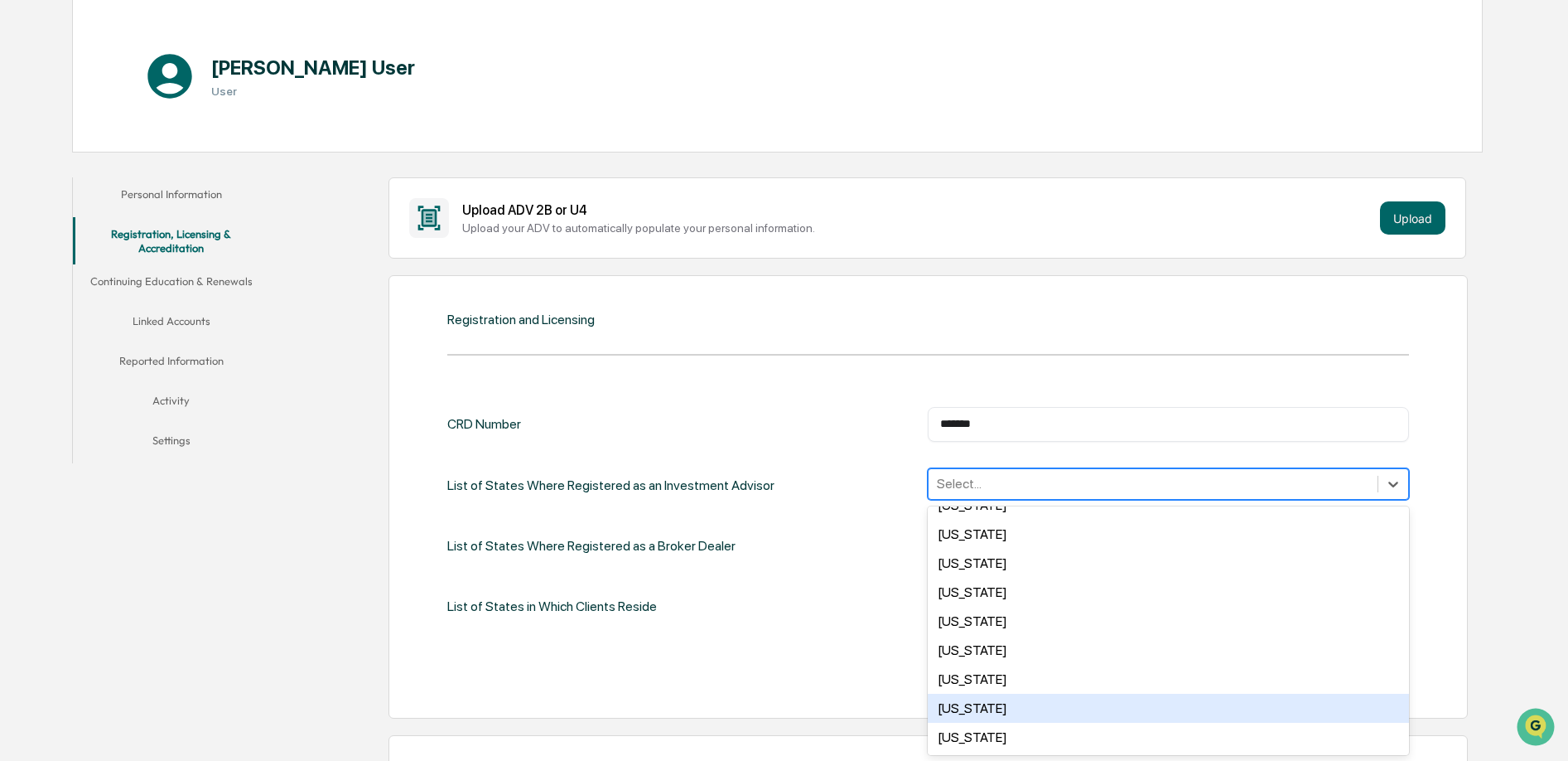
click at [1004, 694] on div "[US_STATE]" at bounding box center [1168, 709] width 480 height 29
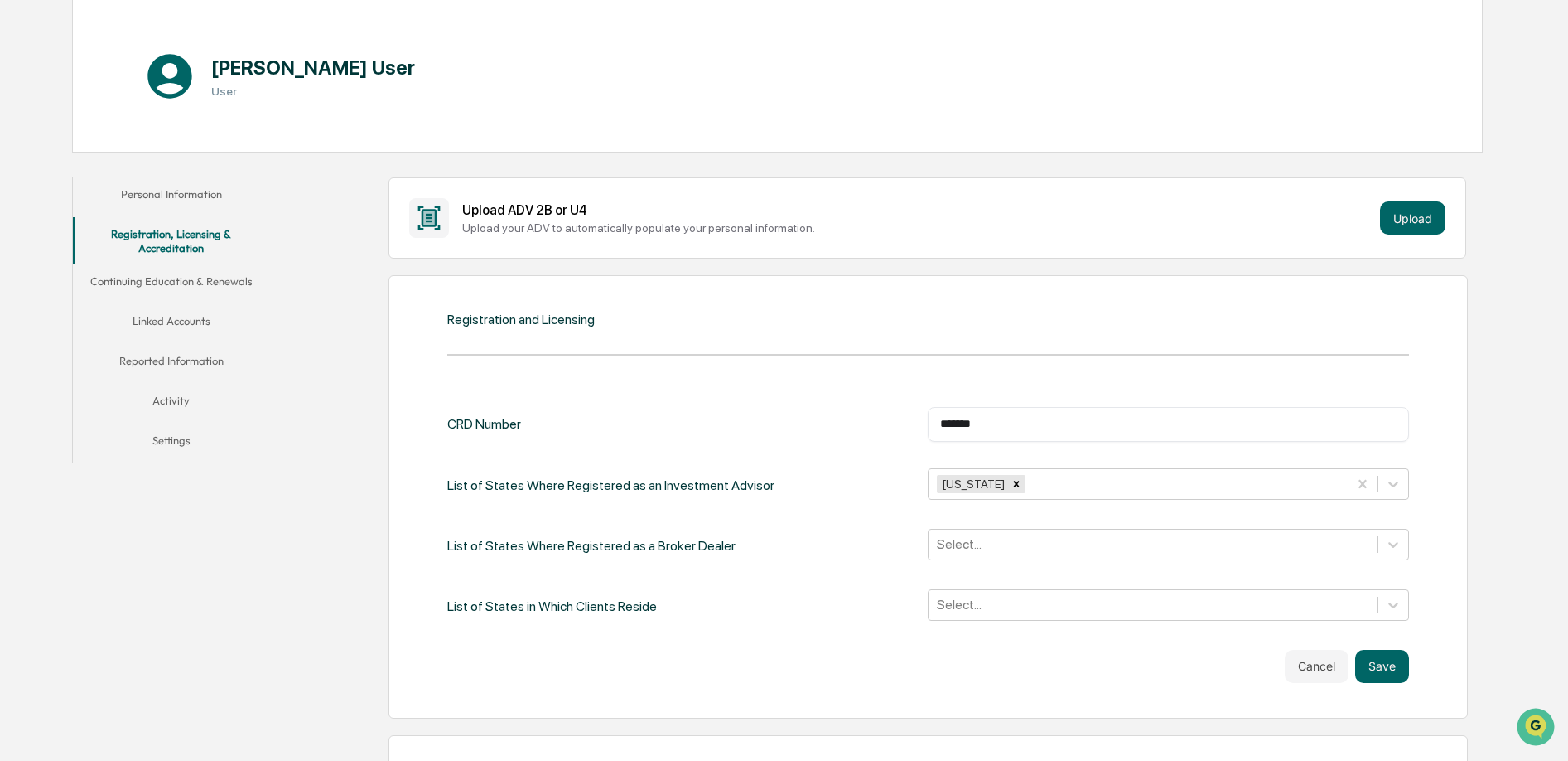
click at [849, 535] on div "List of States Where Registered as a Broker Dealer Select..." at bounding box center [928, 545] width 961 height 34
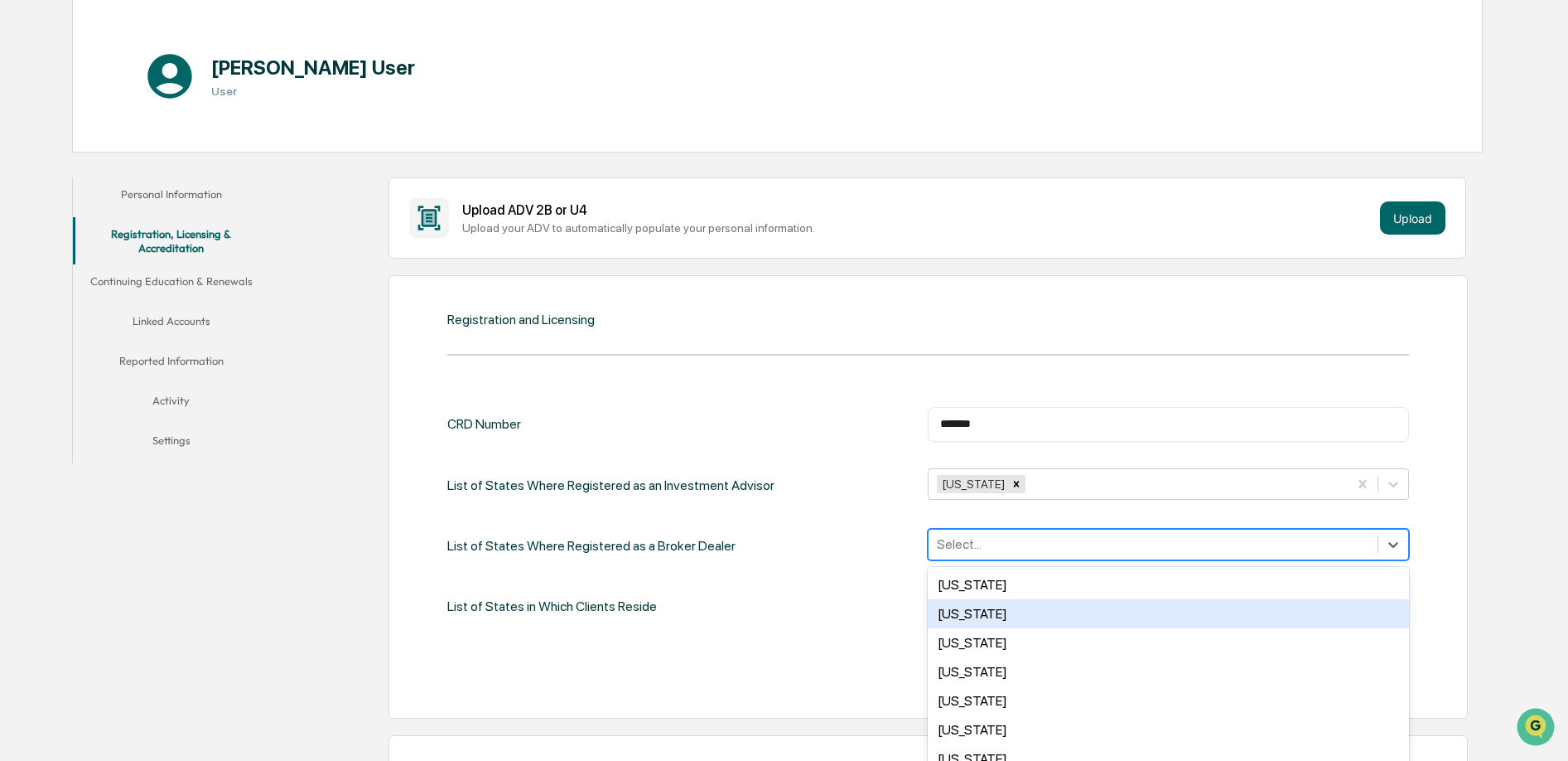
scroll to position [223, 0]
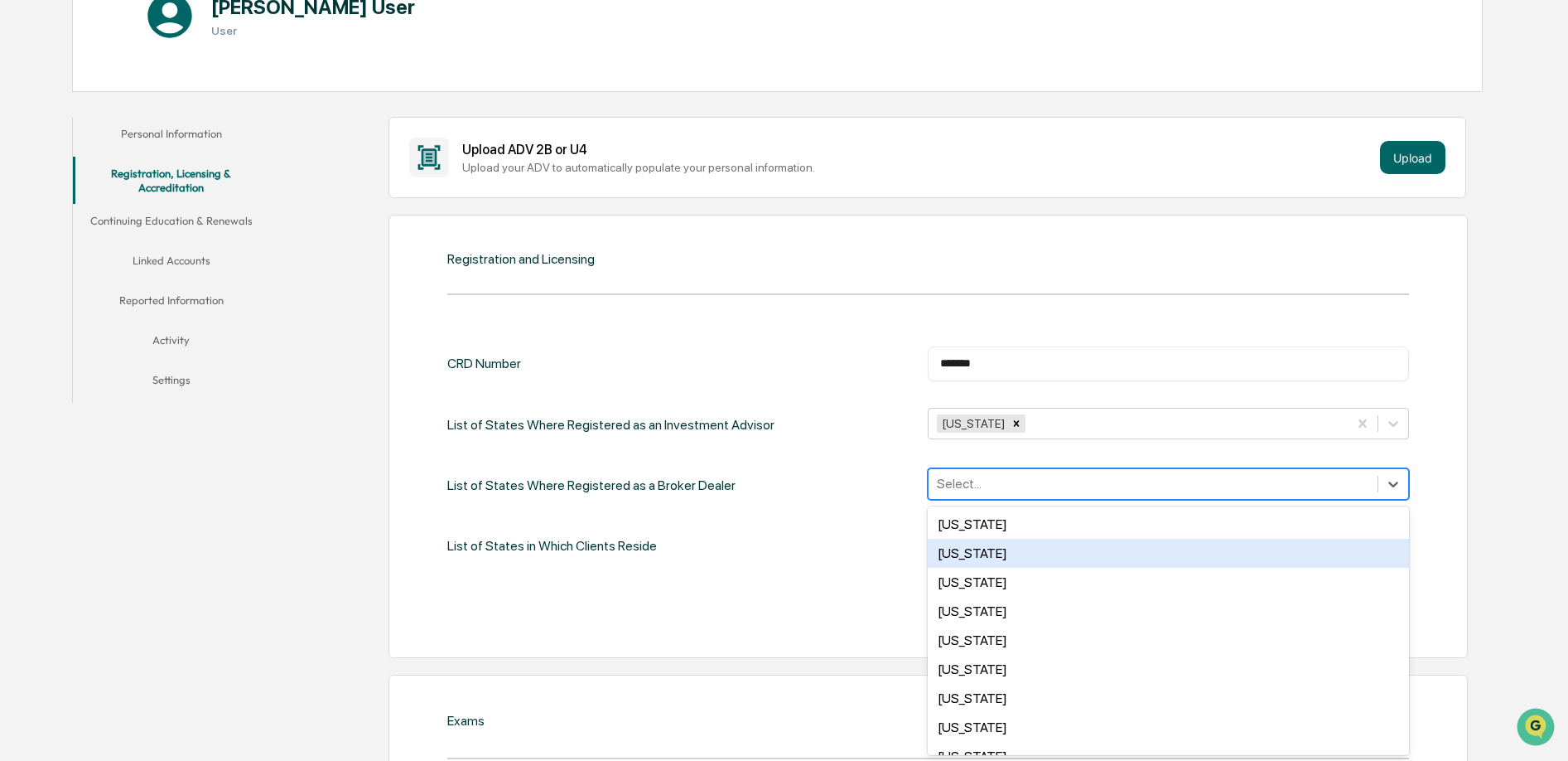
click at [1033, 500] on div "[US_STATE], 2 of 50. 50 results available. Use Up and Down to choose options, p…" at bounding box center [1168, 484] width 480 height 31
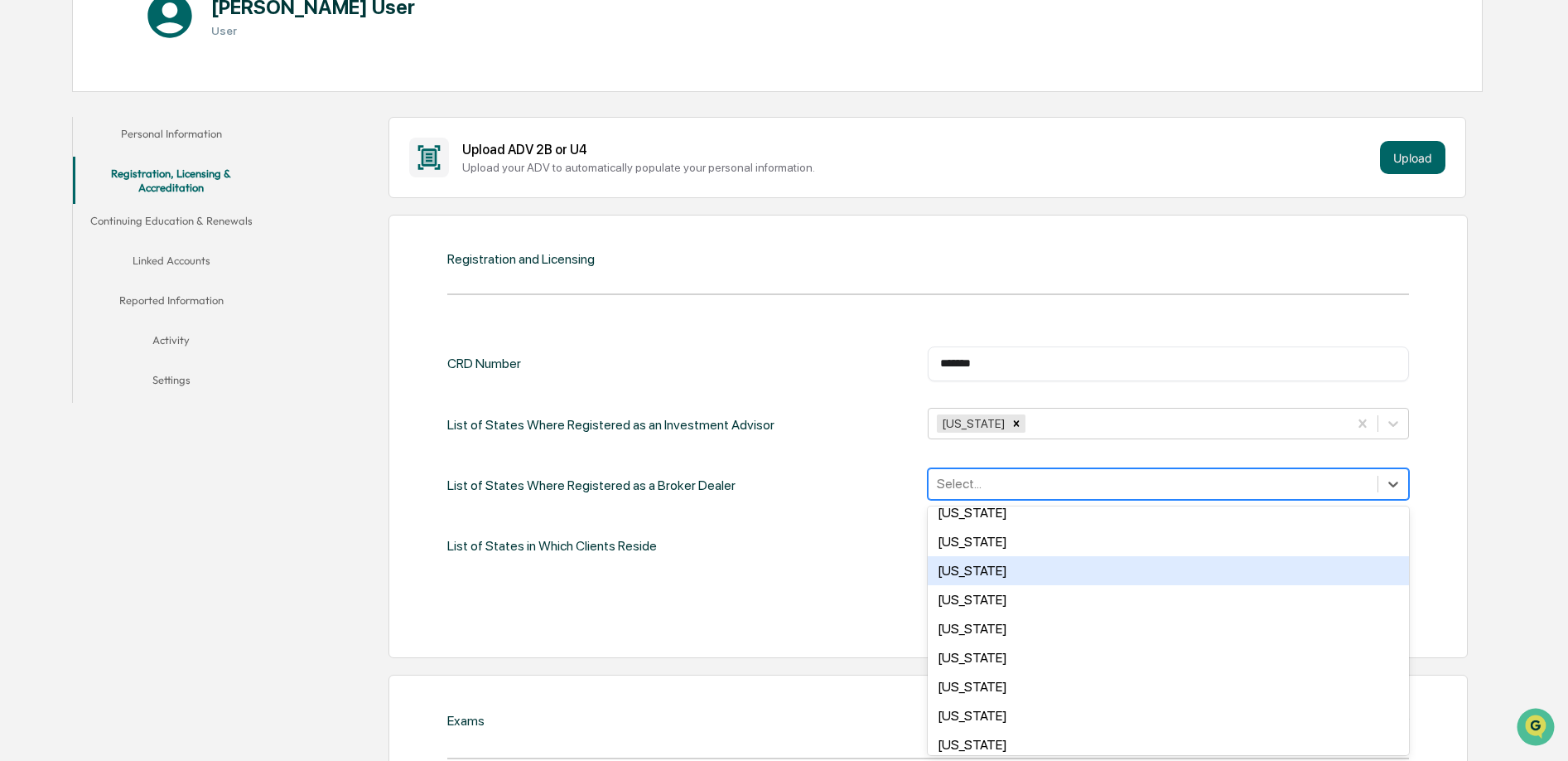
click at [999, 556] on div "[US_STATE]" at bounding box center [1168, 571] width 480 height 29
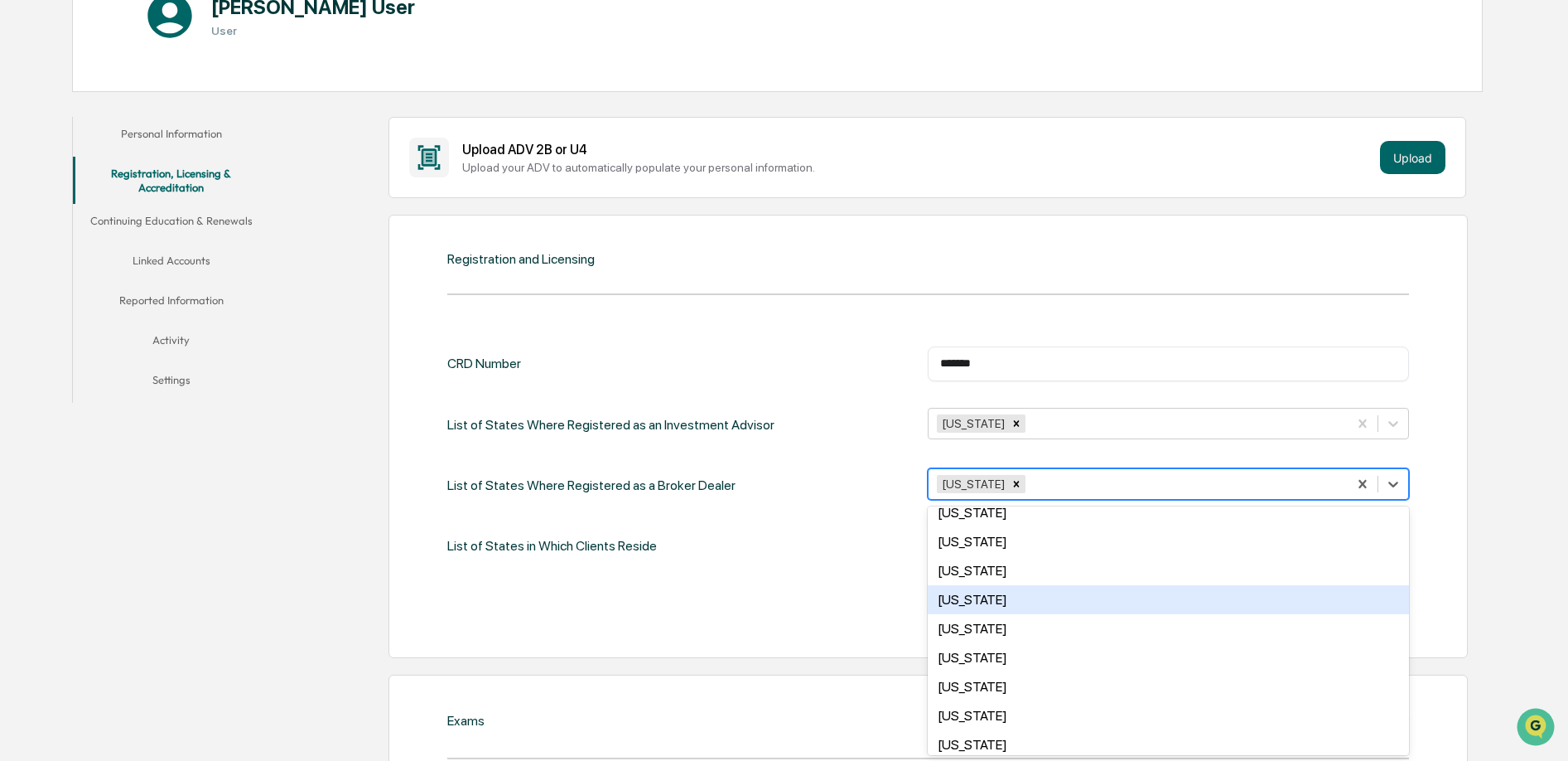
click at [844, 574] on div "CRD Number ******* ​ List of States Where Registered as an Investment Advisor […" at bounding box center [928, 484] width 961 height 276
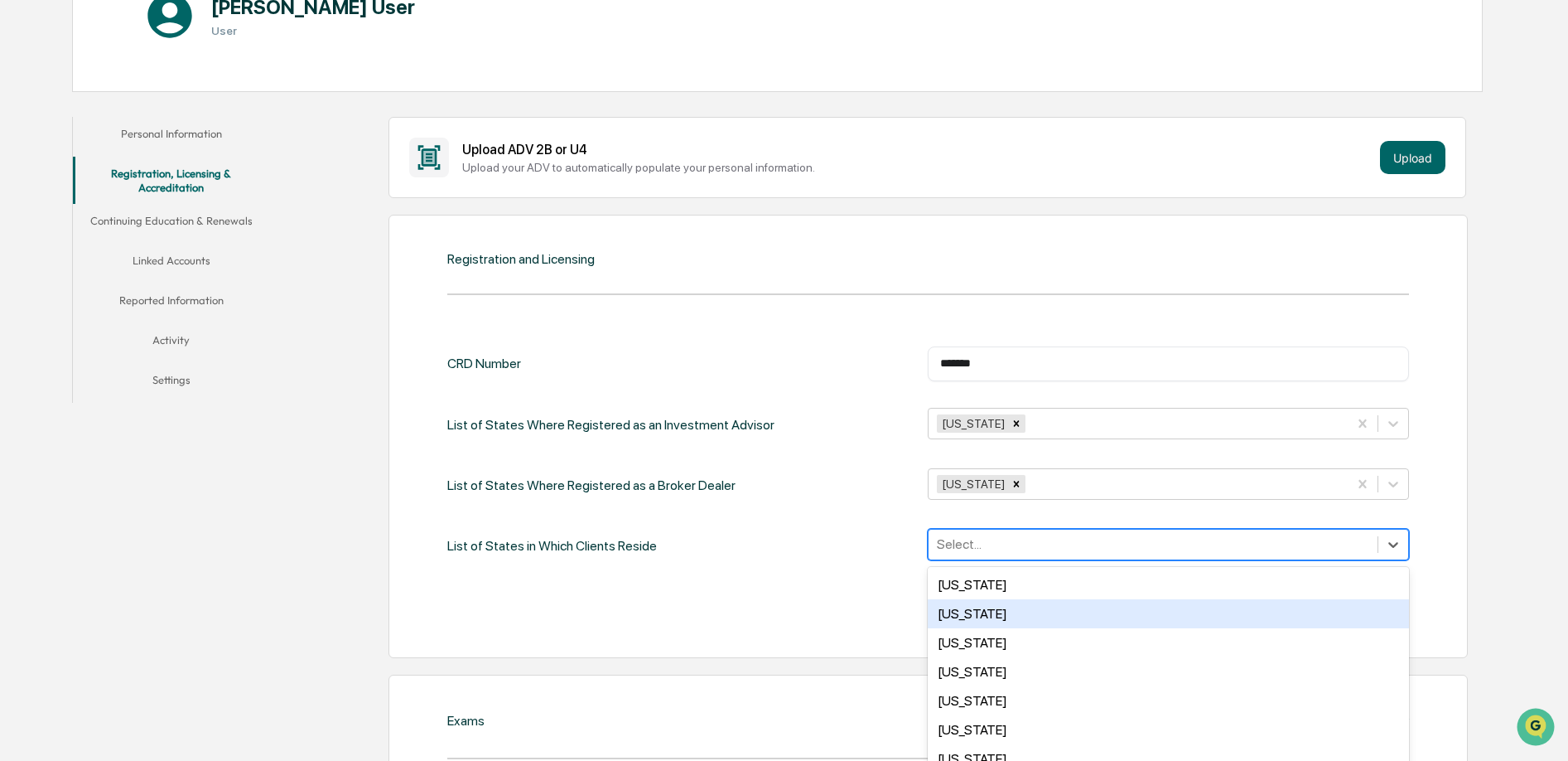
scroll to position [283, 0]
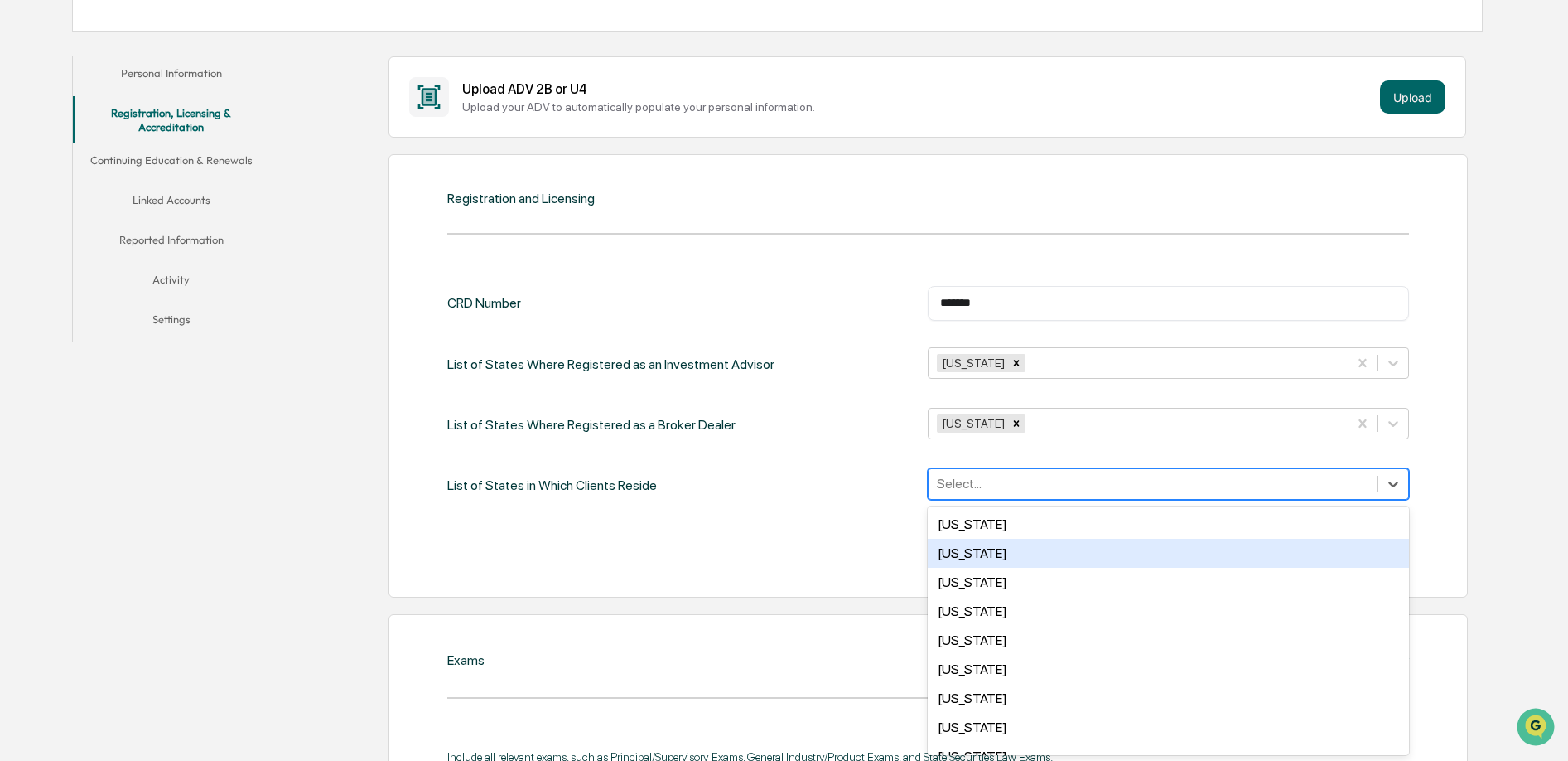
click at [977, 500] on div "[US_STATE], 2 of 50. 50 results available. Use Up and Down to choose options, p…" at bounding box center [1168, 484] width 480 height 31
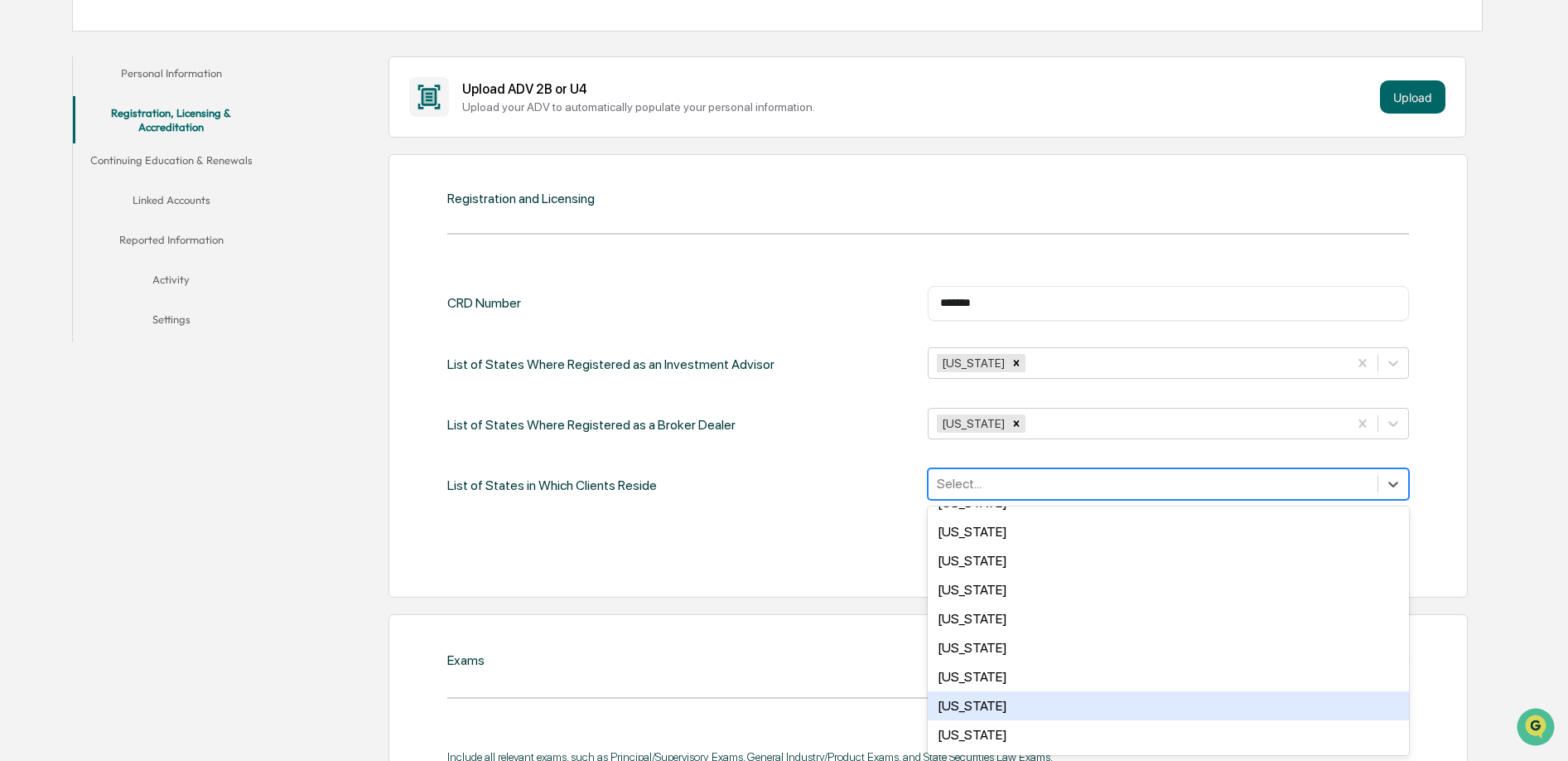
scroll to position [689, 0]
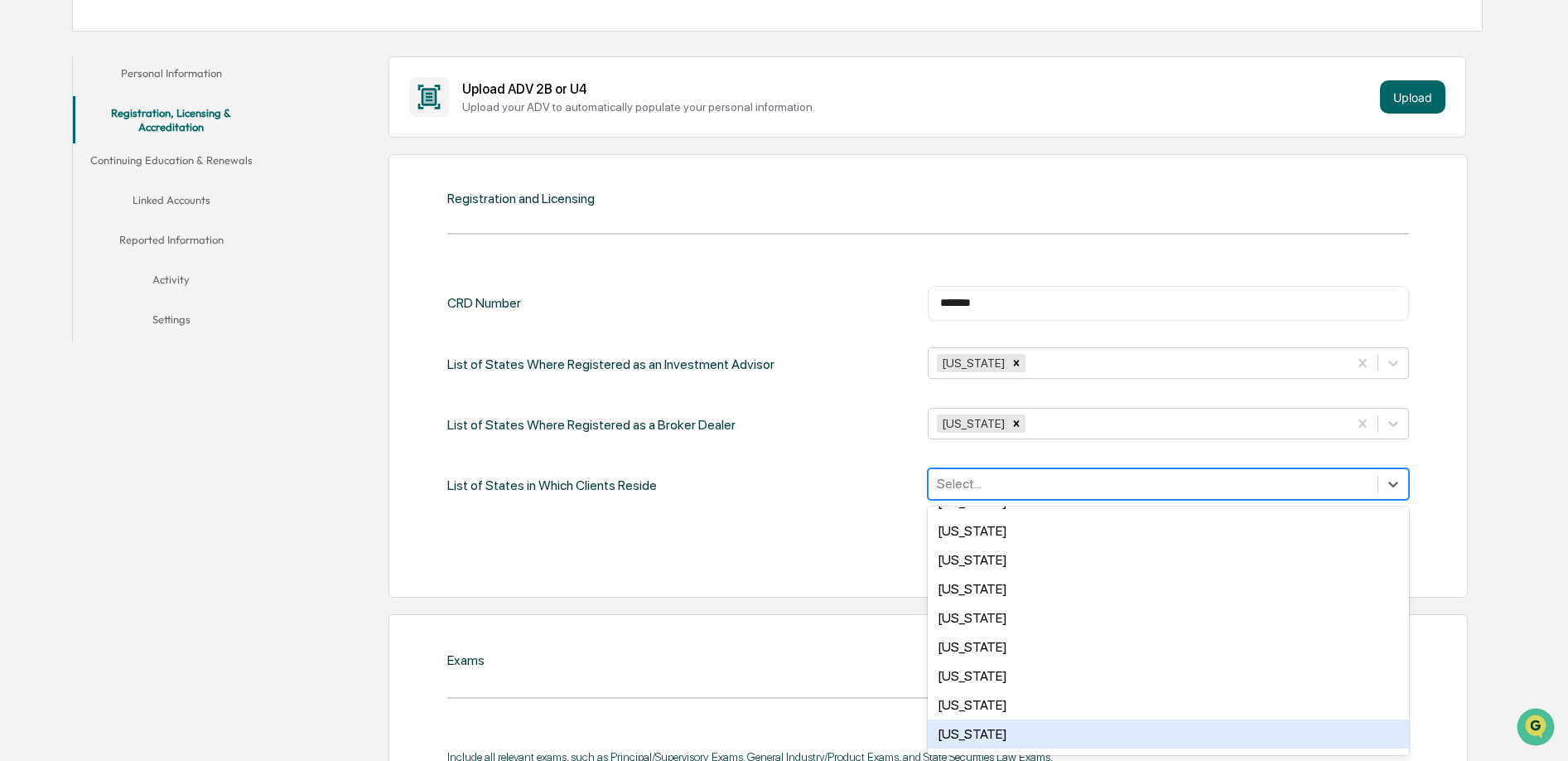
click at [991, 720] on div "[US_STATE]" at bounding box center [1168, 734] width 480 height 29
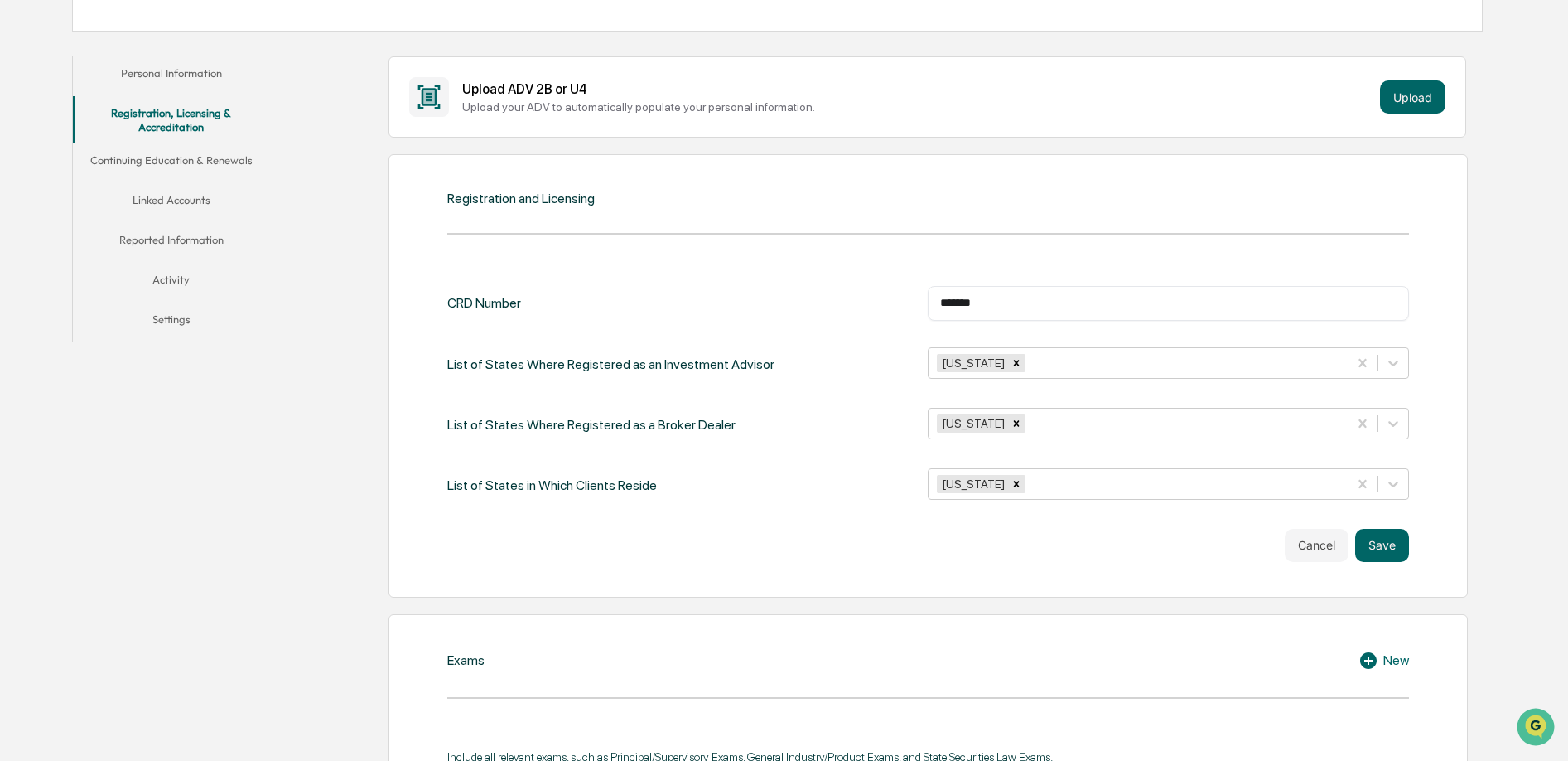
click at [847, 533] on div "Cancel Save" at bounding box center [928, 545] width 961 height 33
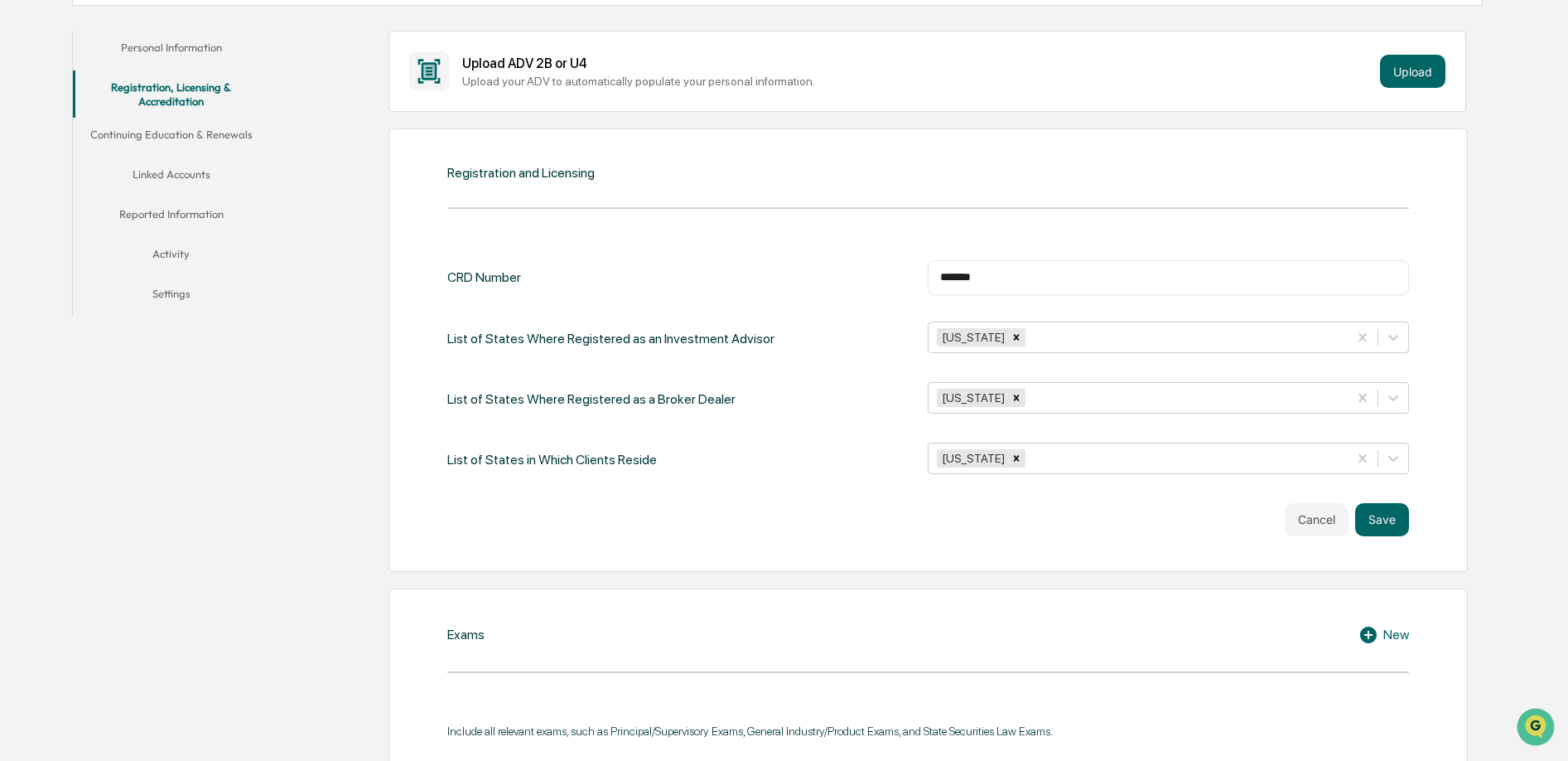
scroll to position [565, 0]
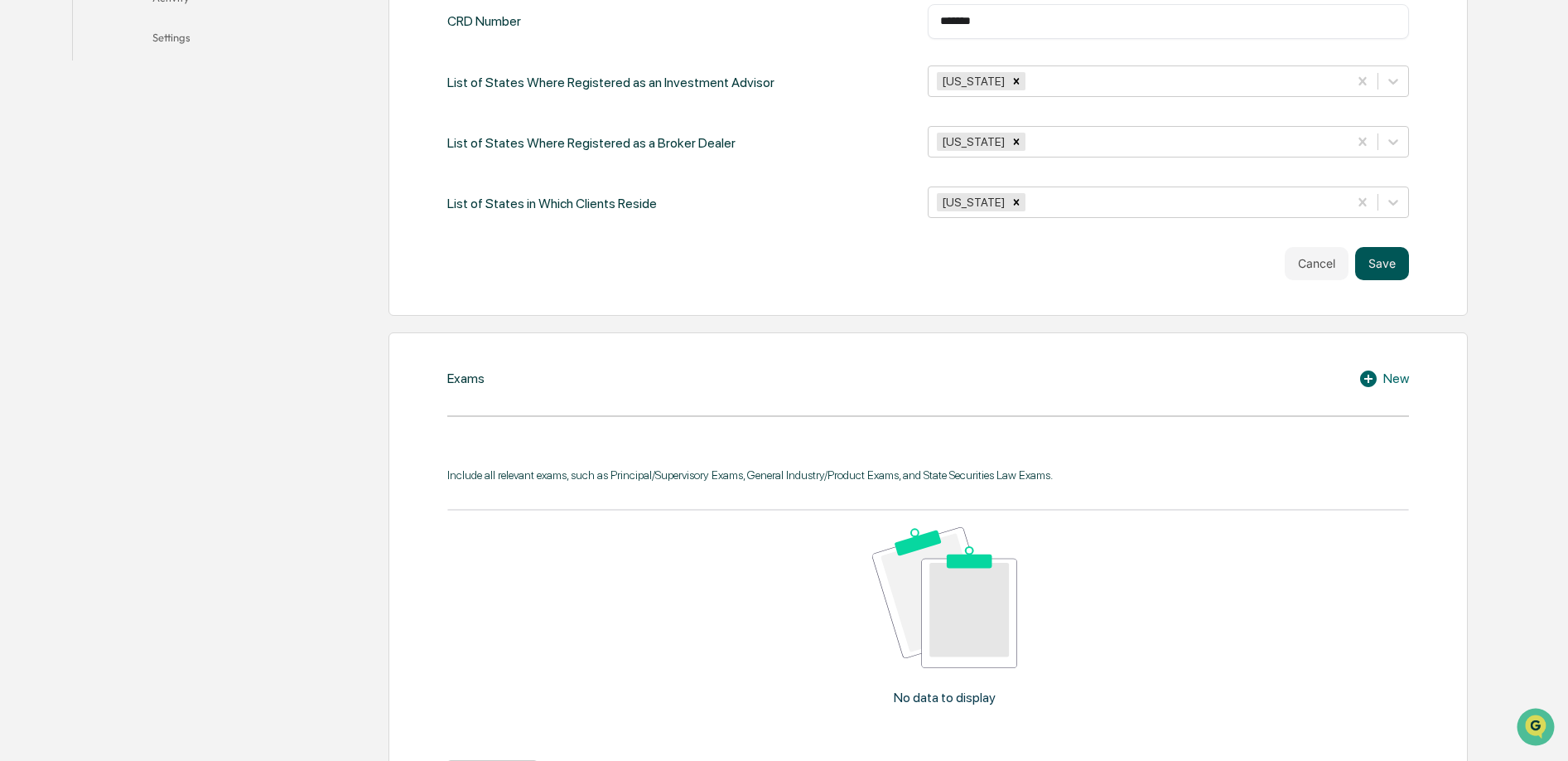
click at [1386, 263] on button "Save" at bounding box center [1382, 264] width 54 height 33
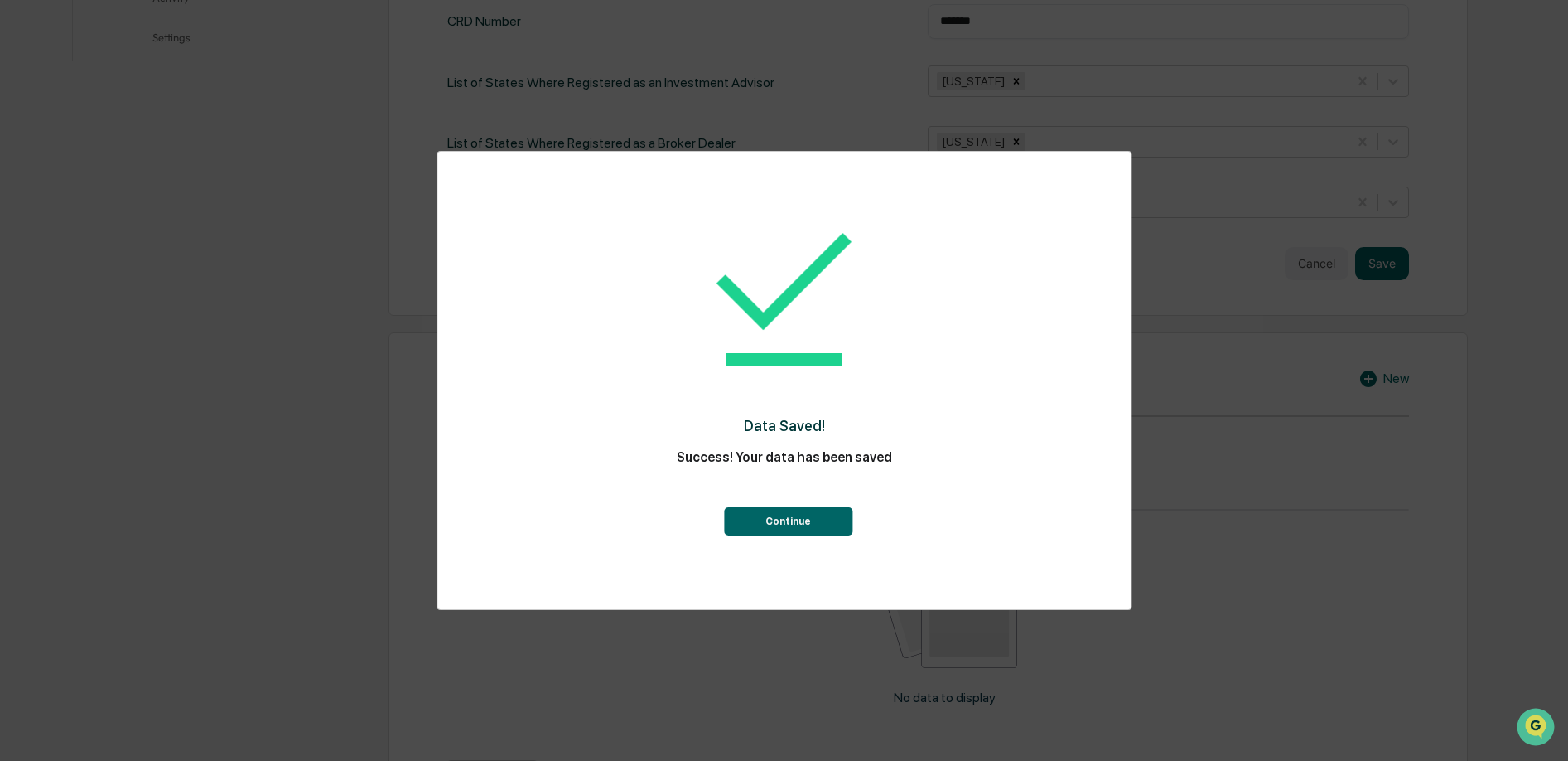
click at [817, 518] on button "Continue" at bounding box center [788, 521] width 129 height 28
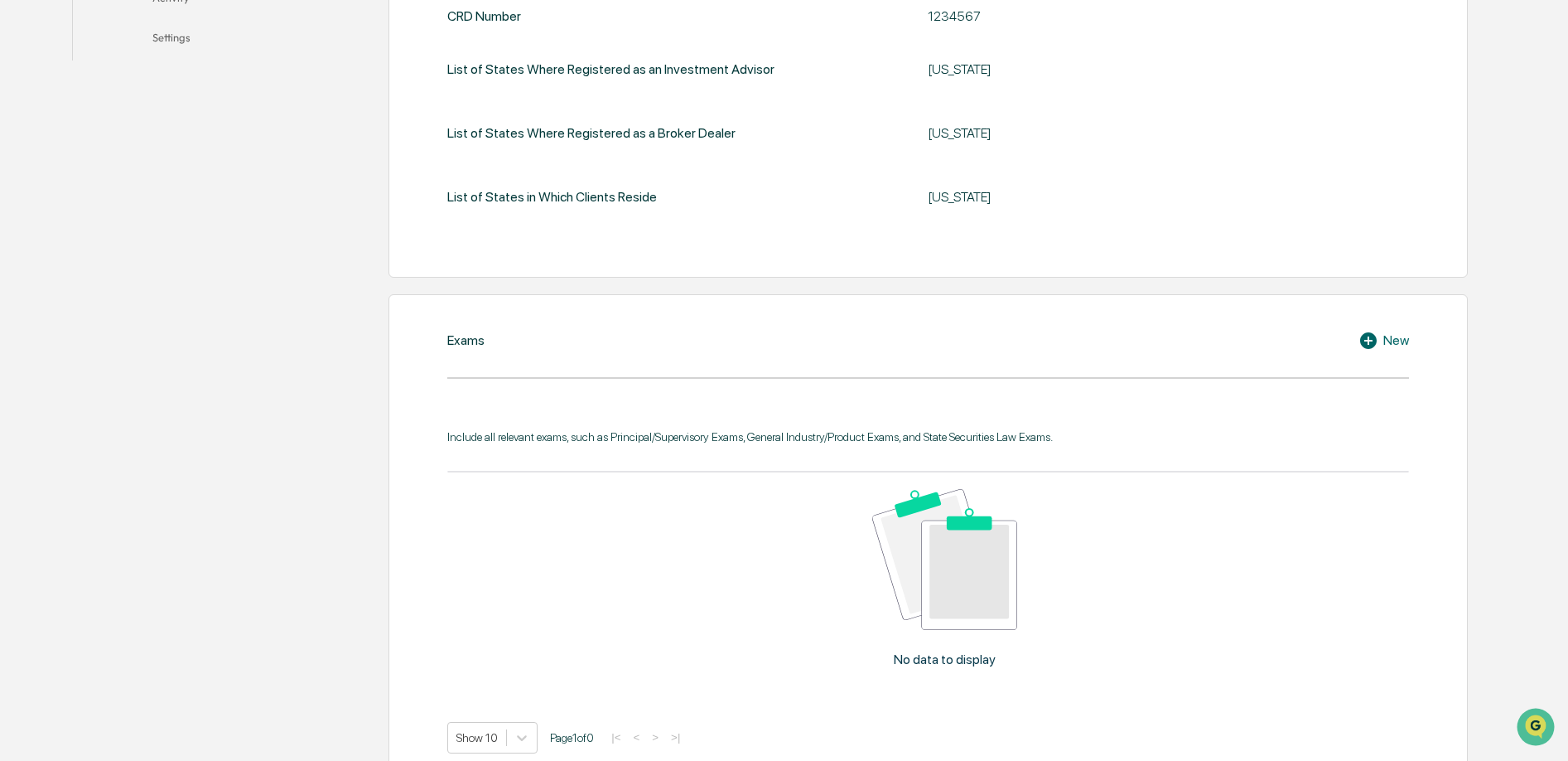
click at [1395, 335] on div "New" at bounding box center [1383, 341] width 51 height 20
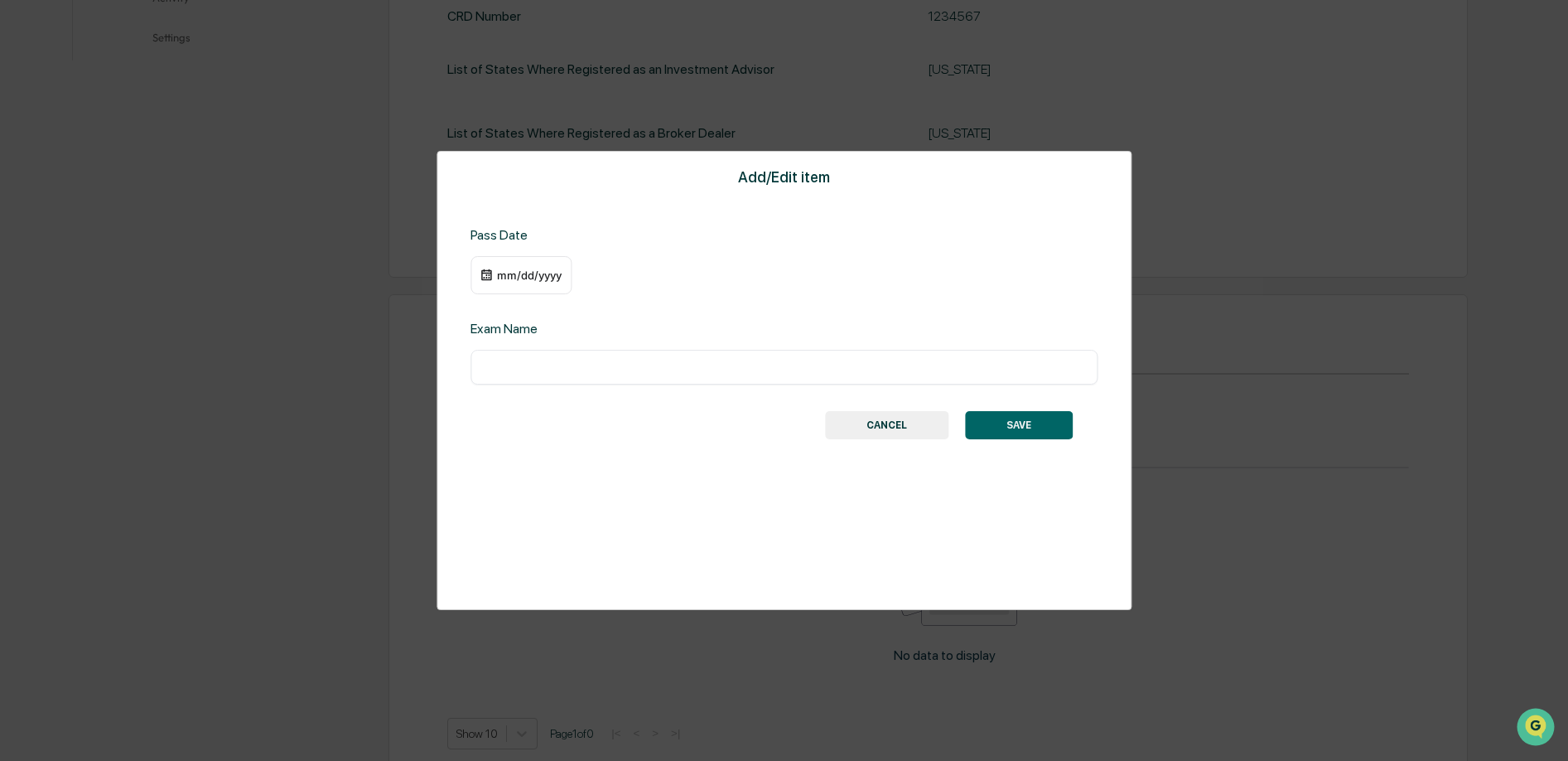
click at [545, 270] on div "mm/dd/yyyy" at bounding box center [529, 275] width 66 height 13
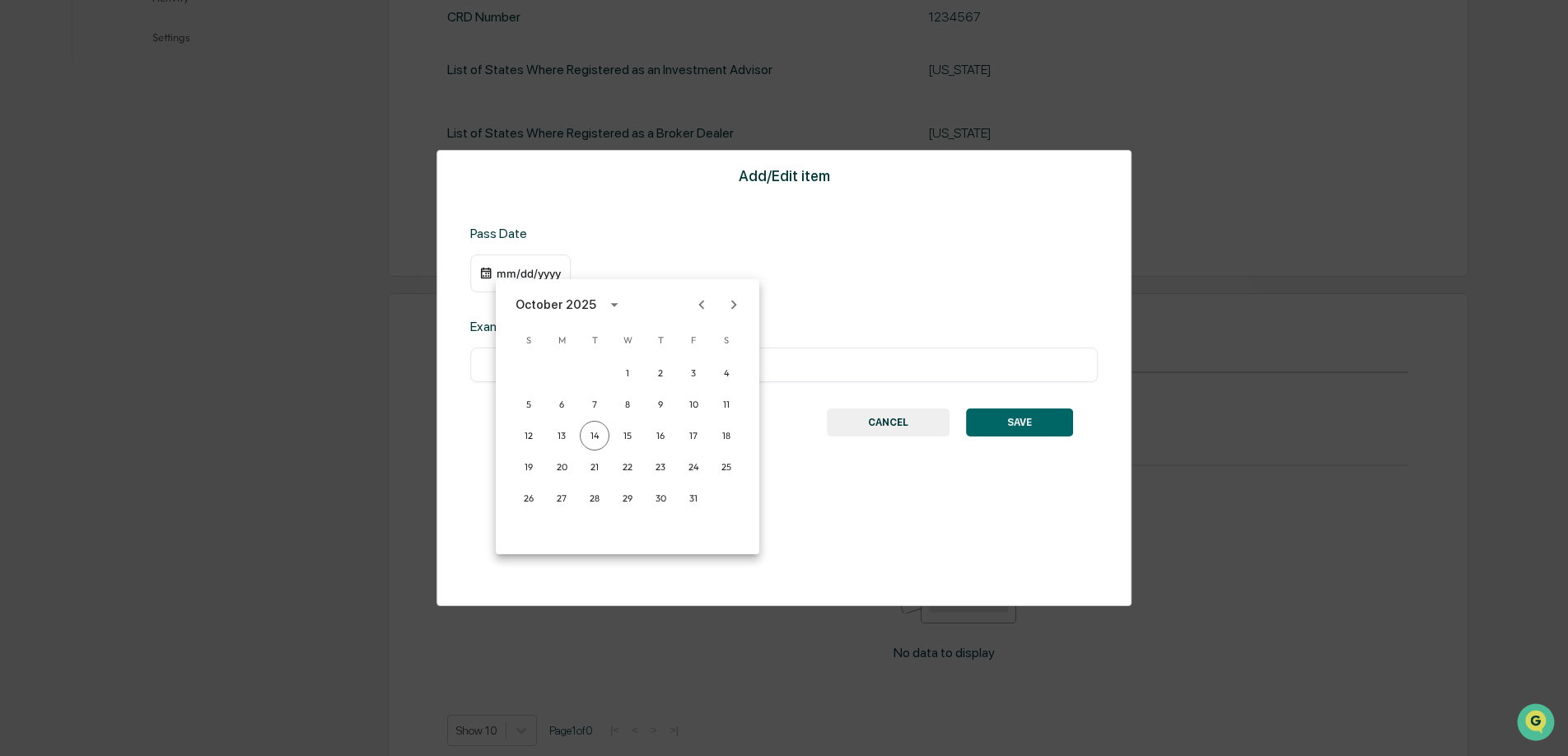
click at [826, 270] on div at bounding box center [784, 378] width 1568 height 756
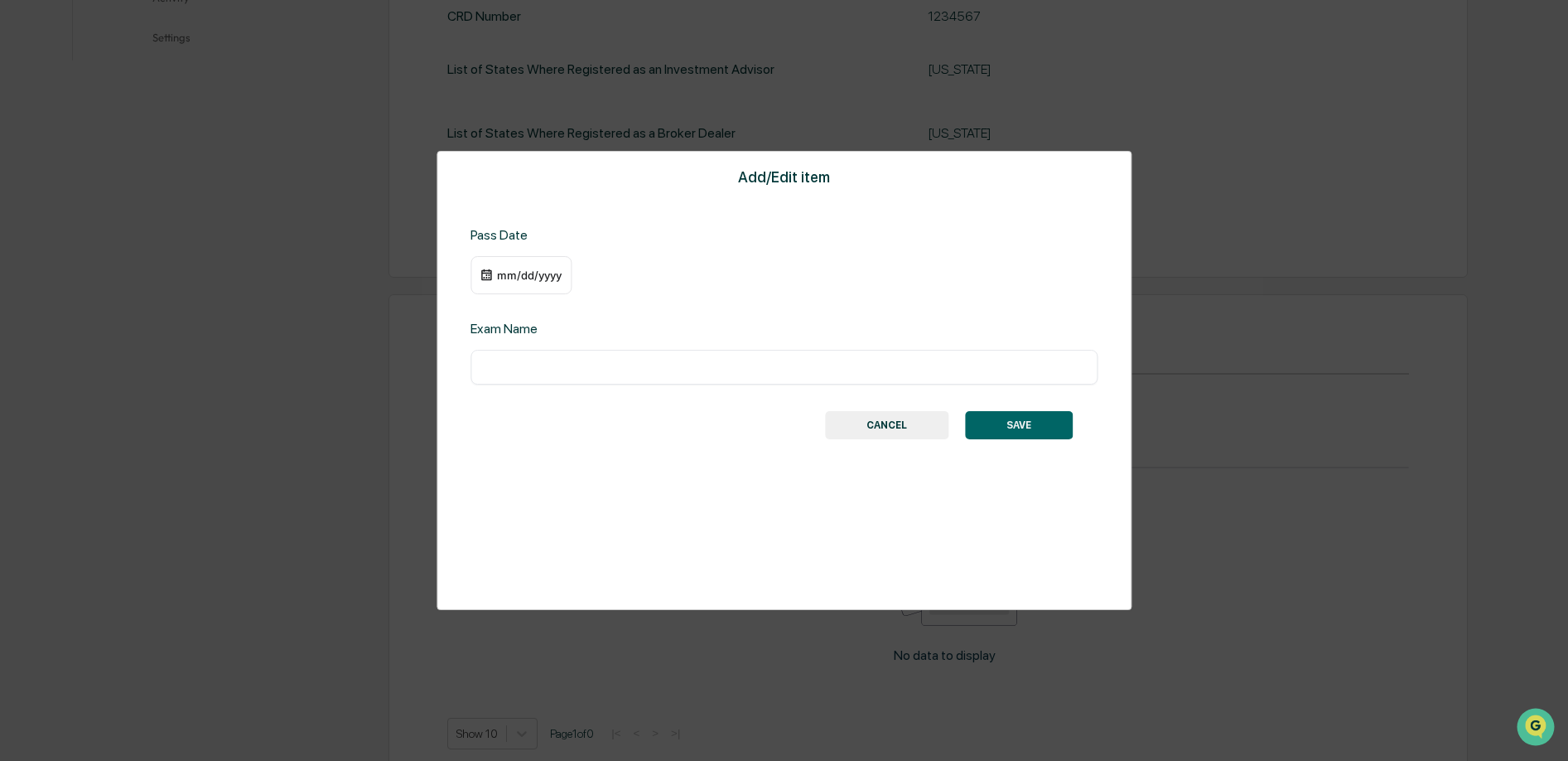
click at [880, 421] on button "CANCEL" at bounding box center [886, 425] width 123 height 28
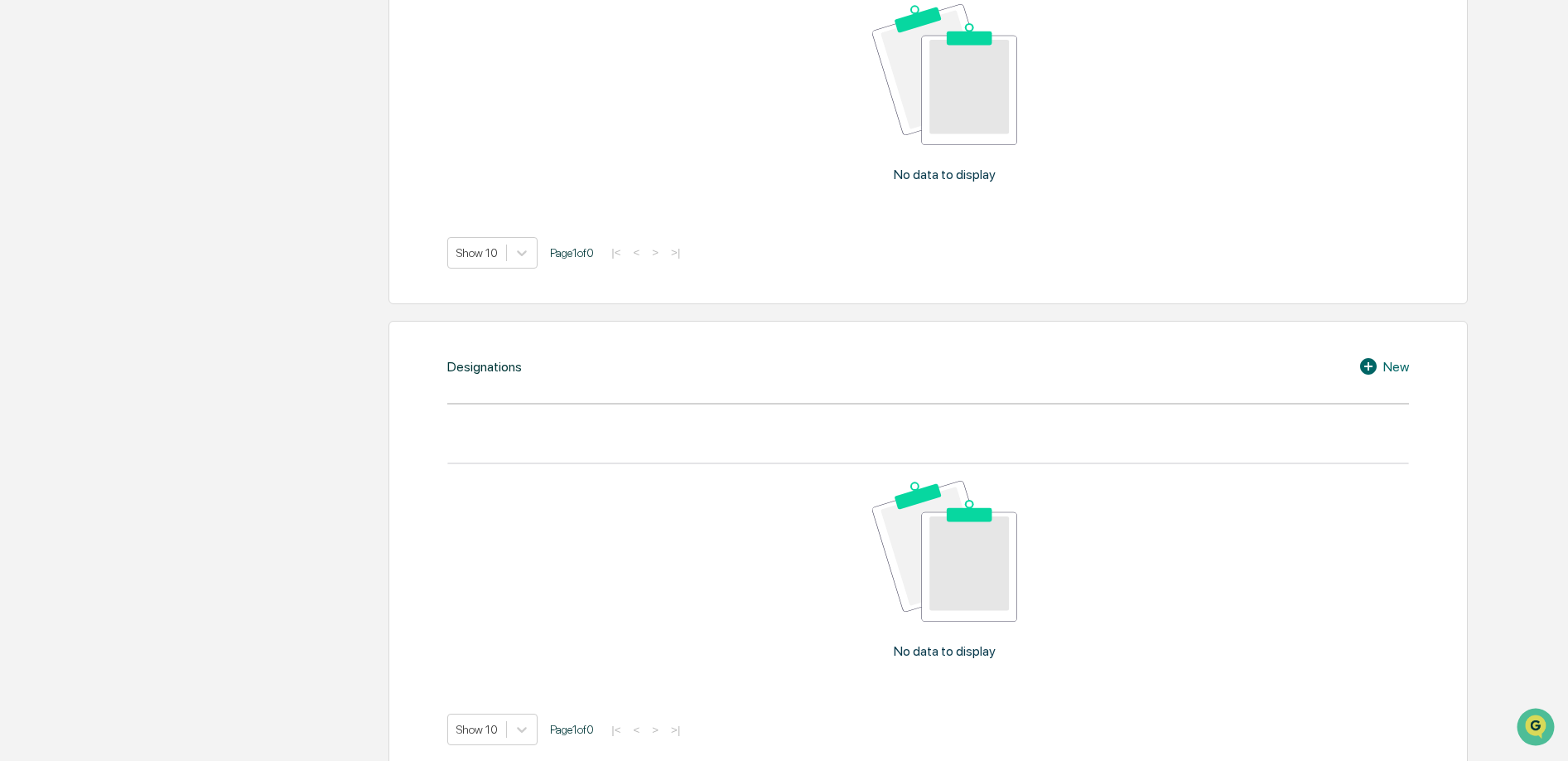
scroll to position [0, 0]
